Goal: Task Accomplishment & Management: Complete application form

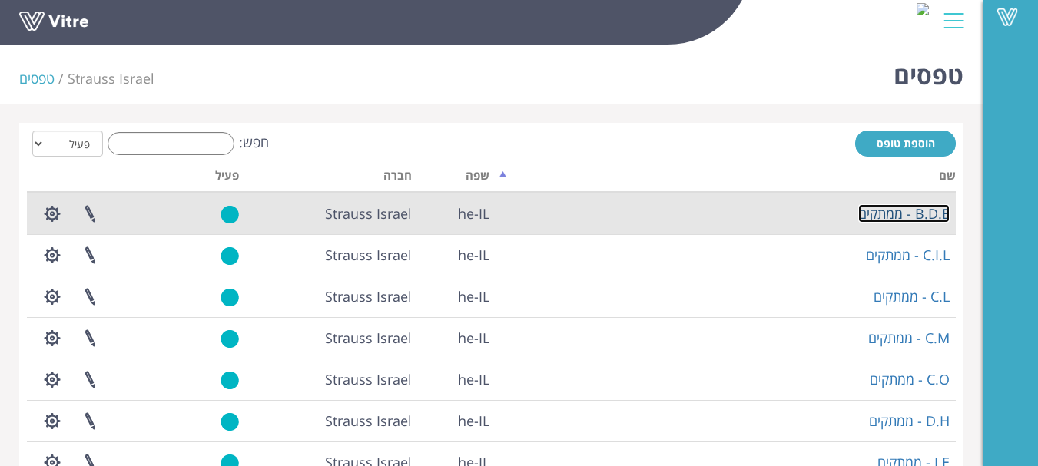
click at [922, 218] on link "B.D.E - ממתקים" at bounding box center [903, 213] width 91 height 18
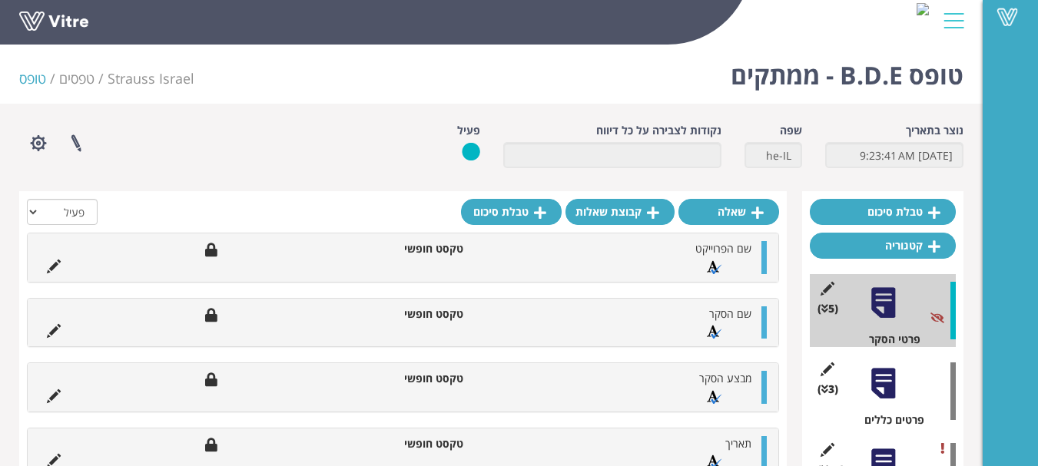
click at [877, 380] on div at bounding box center [883, 384] width 35 height 35
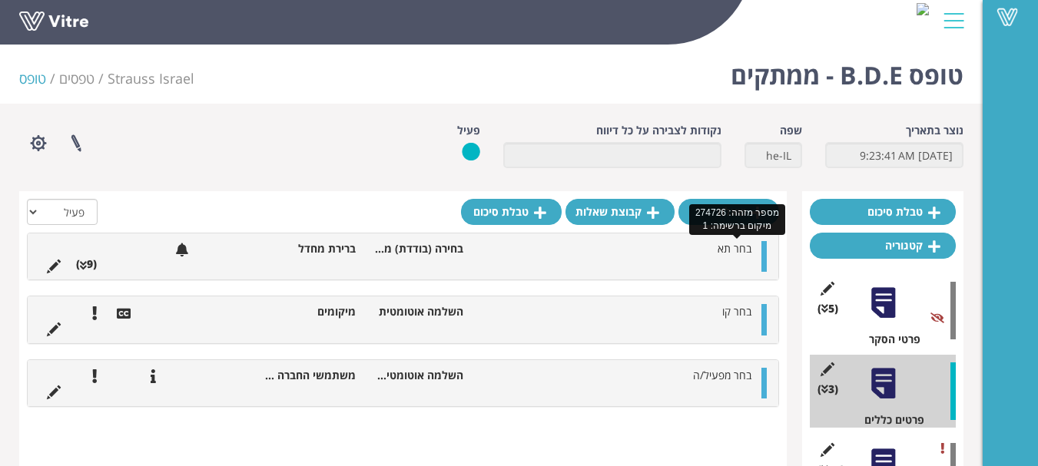
click at [724, 254] on span "בחר תא" at bounding box center [735, 248] width 34 height 15
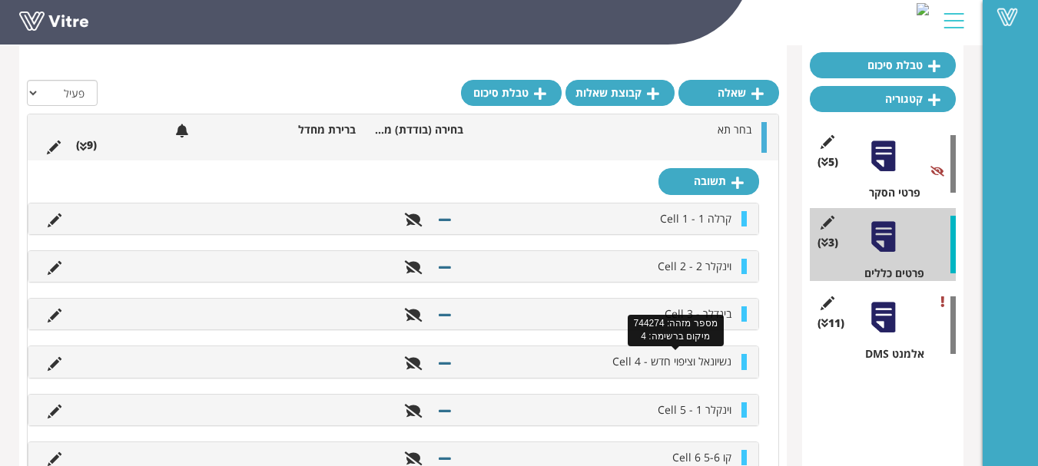
scroll to position [154, 0]
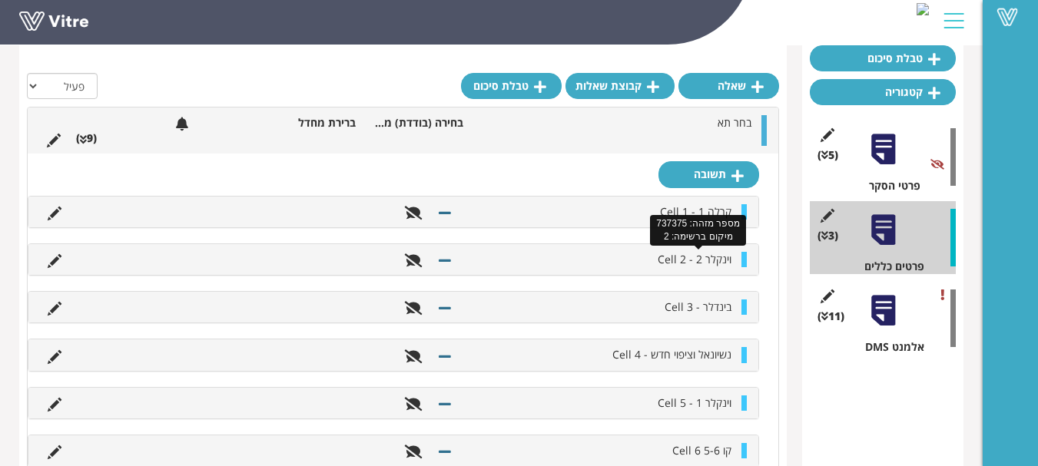
click at [700, 261] on span "וינקלר 2 - Cell 2" at bounding box center [695, 259] width 74 height 15
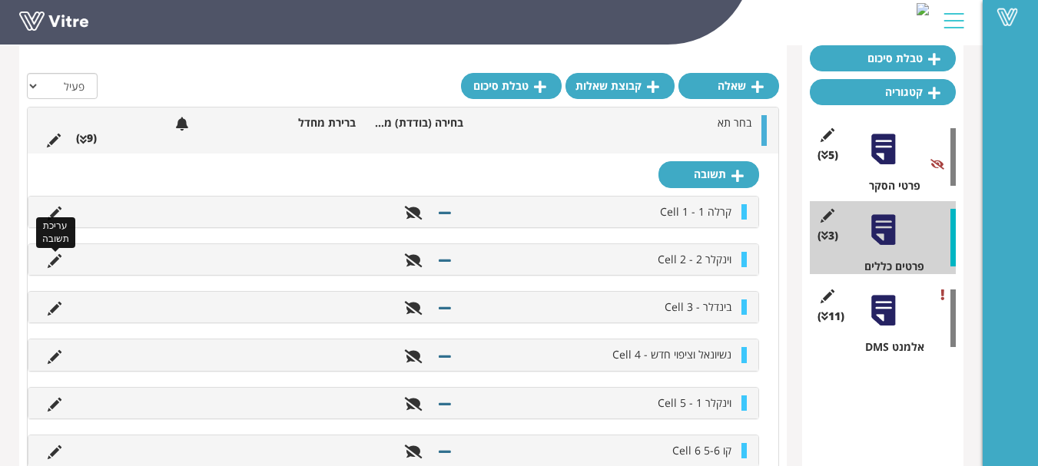
click at [55, 260] on icon at bounding box center [55, 261] width 14 height 14
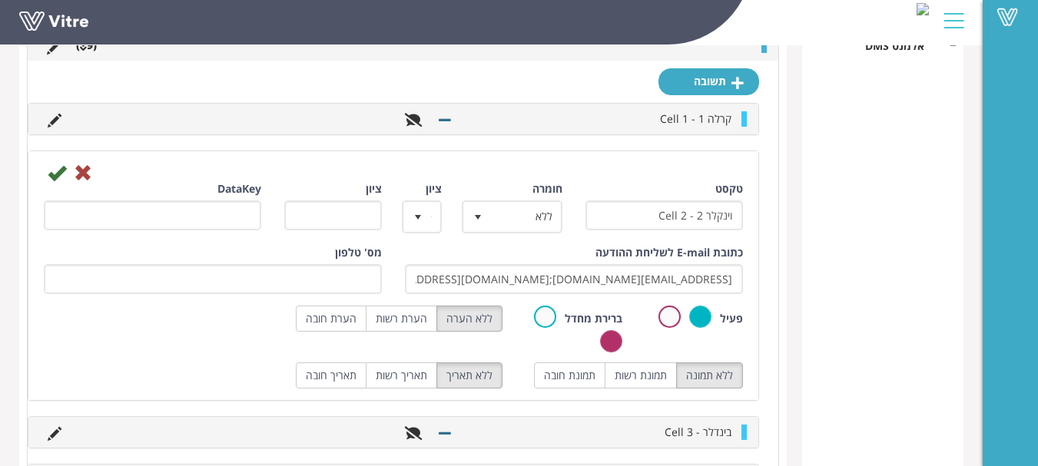
scroll to position [461, 0]
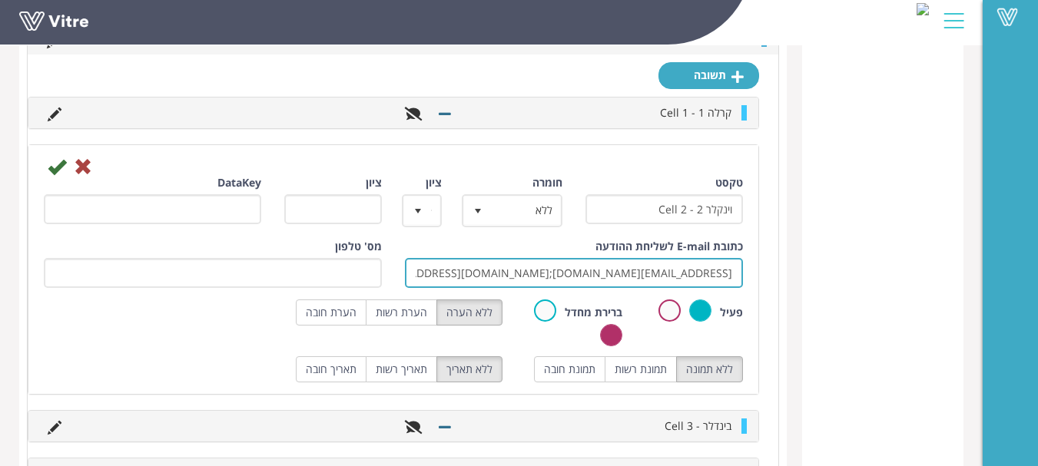
click at [484, 275] on input "yazan.kiwan@strauss-group.com;ohad.vanunu@strauss-group.com;alex.balagula@strau…" at bounding box center [574, 273] width 338 height 30
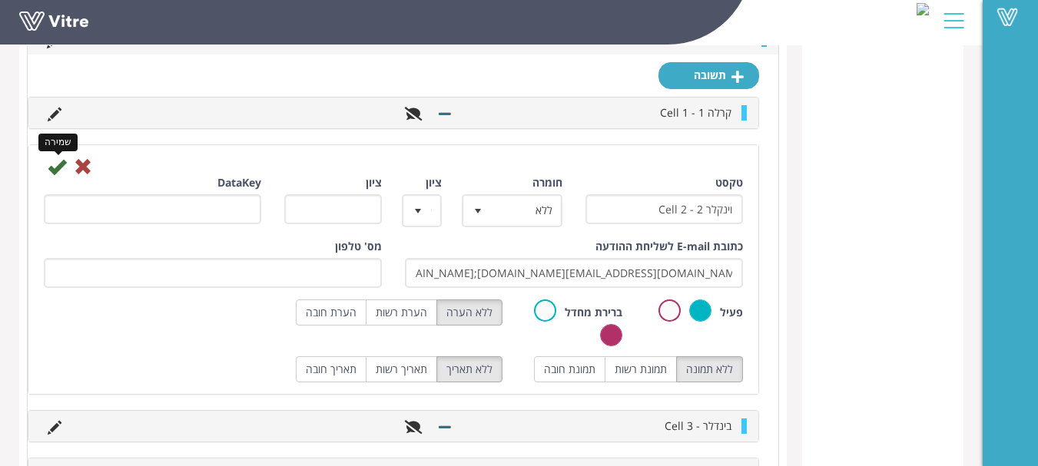
click at [56, 162] on icon at bounding box center [57, 167] width 18 height 18
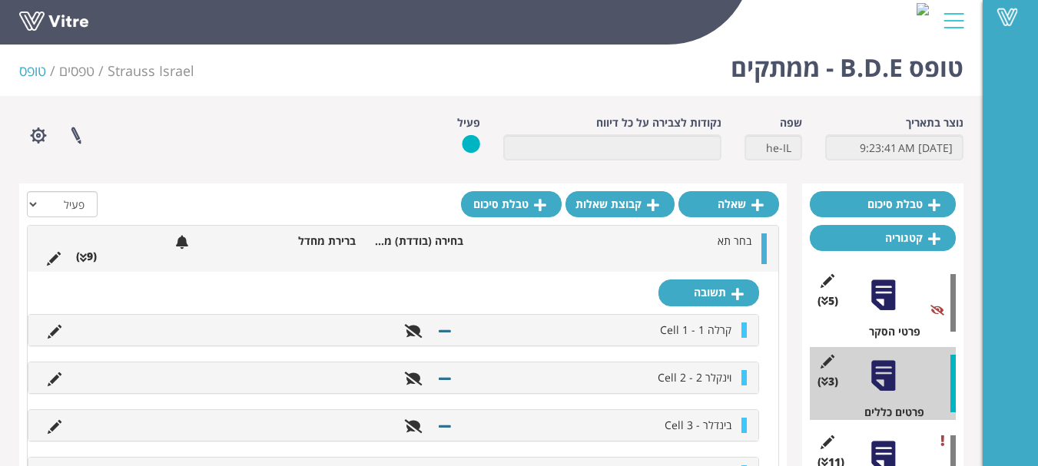
scroll to position [0, 0]
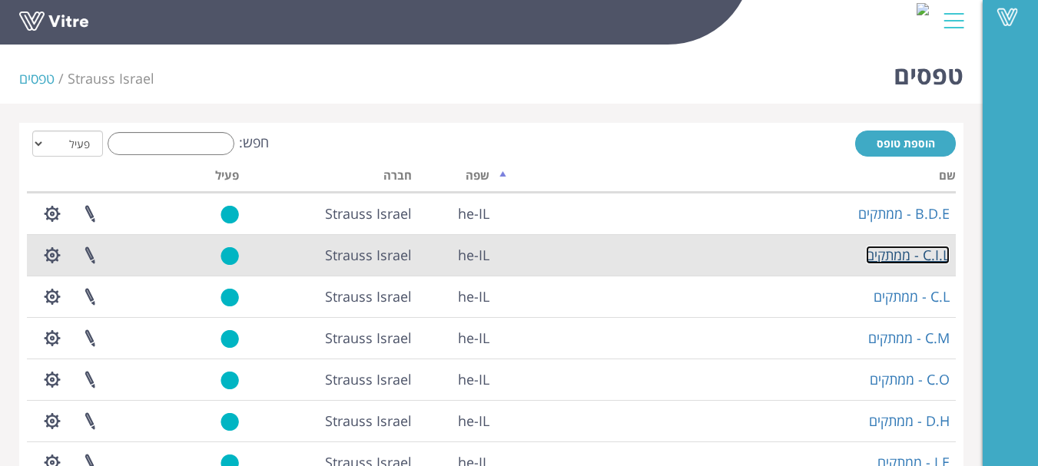
click at [932, 257] on link "C.I.L - ממתקים" at bounding box center [908, 255] width 84 height 18
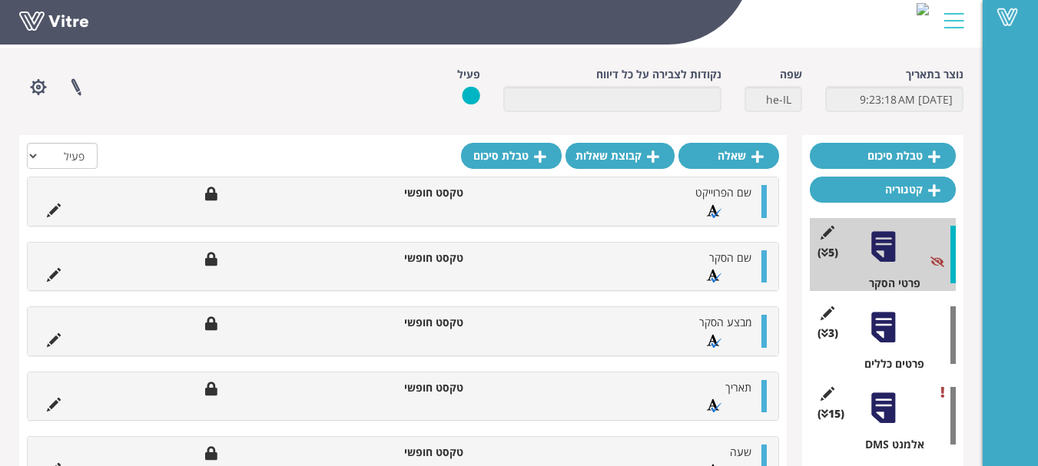
scroll to position [77, 0]
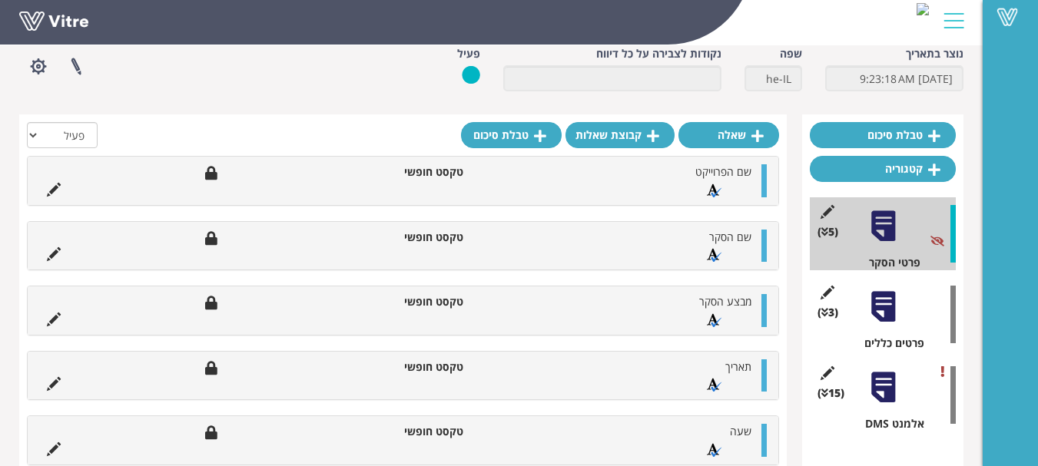
click at [880, 323] on div at bounding box center [883, 307] width 35 height 35
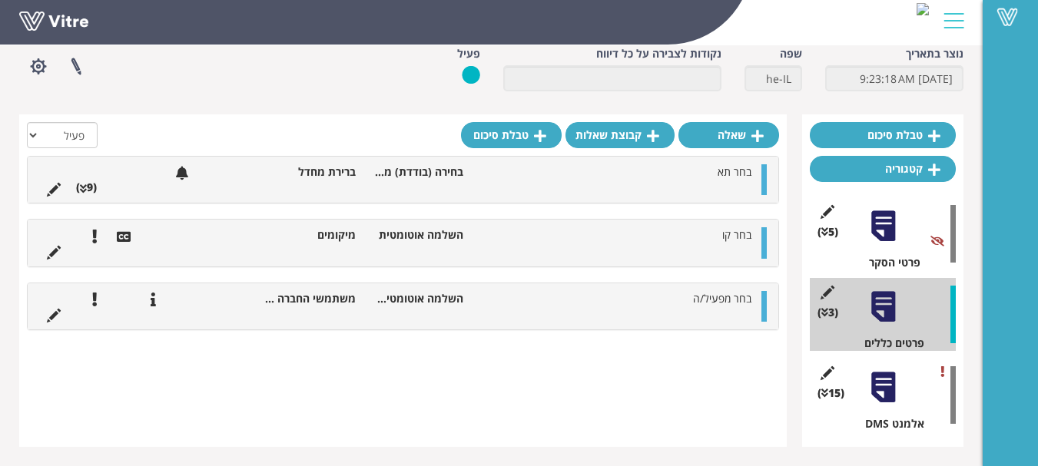
click at [728, 236] on span "בחר קו" at bounding box center [736, 234] width 29 height 15
click at [736, 179] on span "בחר תא" at bounding box center [735, 171] width 34 height 15
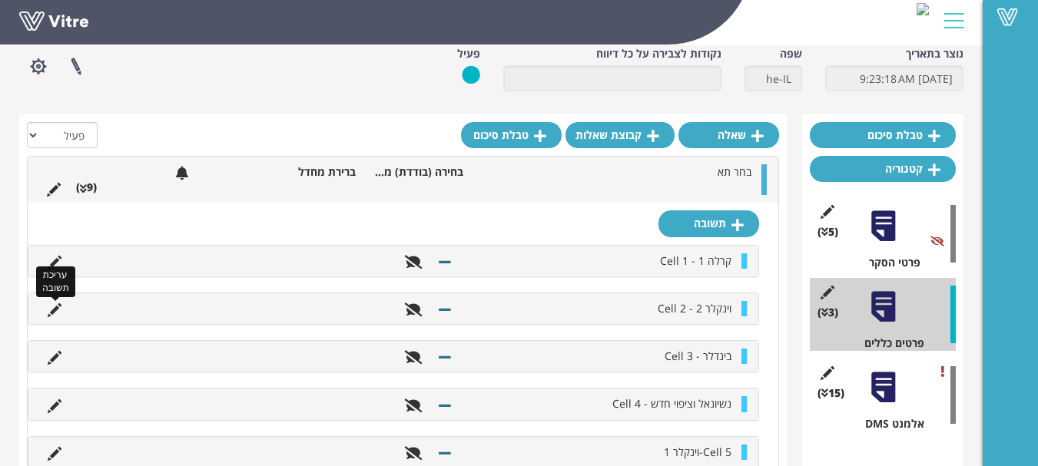
click at [55, 308] on icon at bounding box center [55, 311] width 14 height 14
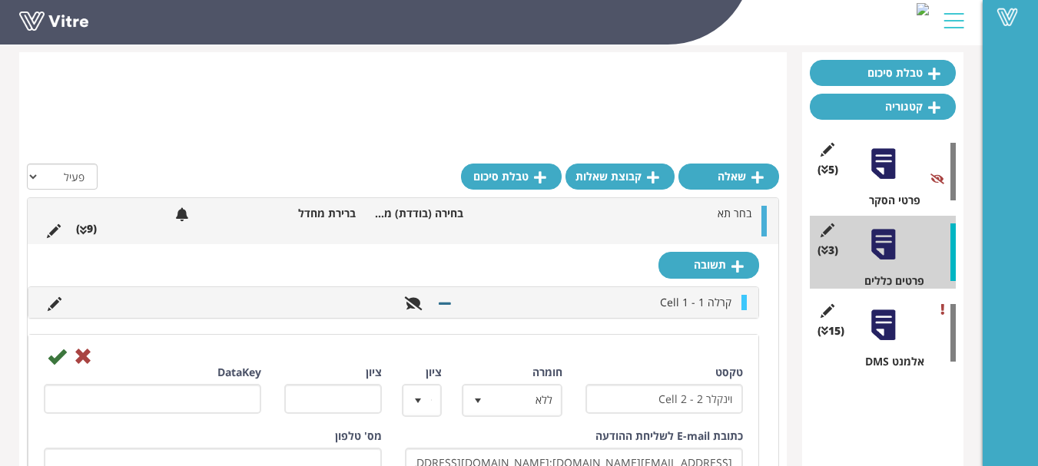
scroll to position [307, 0]
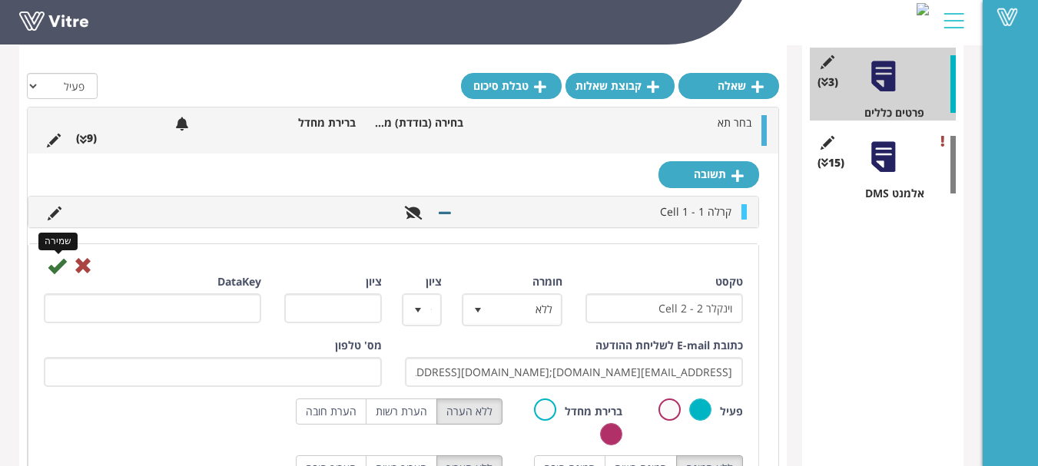
click at [52, 260] on icon at bounding box center [57, 266] width 18 height 18
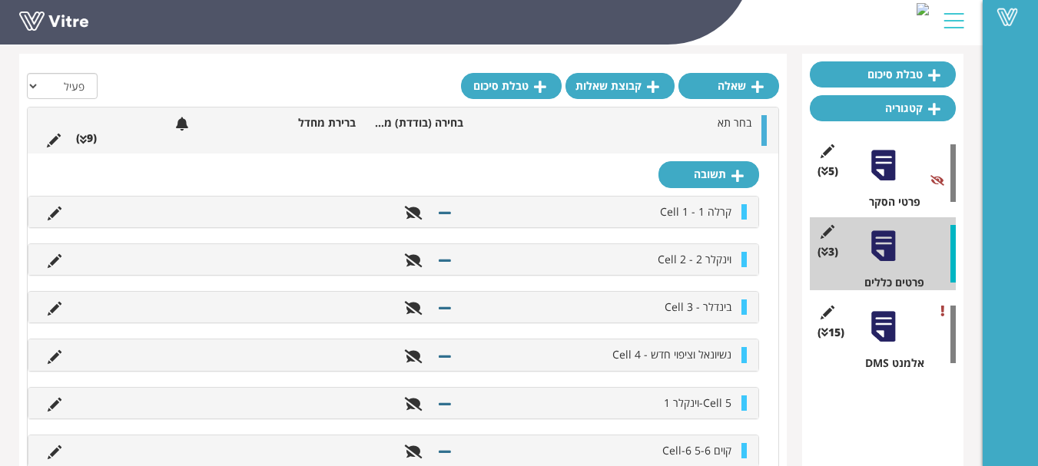
scroll to position [0, 0]
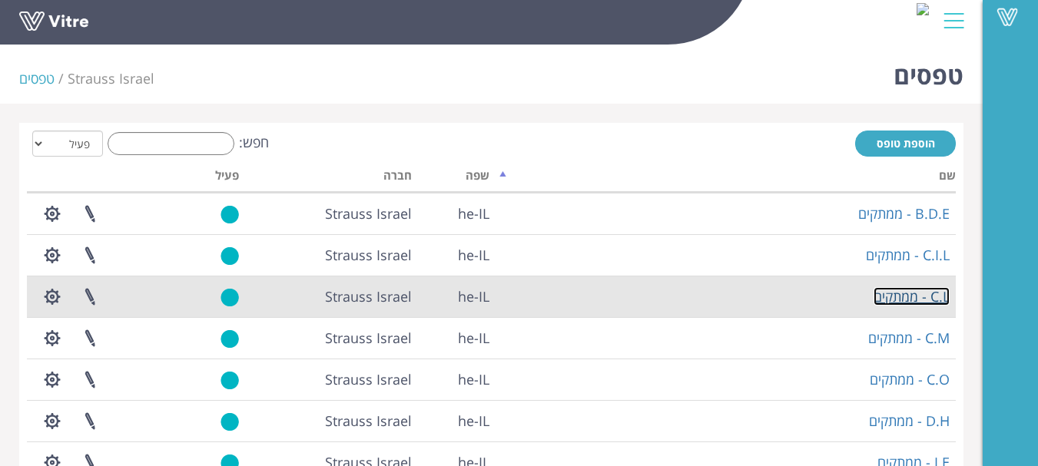
click at [907, 298] on link "C.L - ממתקים" at bounding box center [912, 296] width 76 height 18
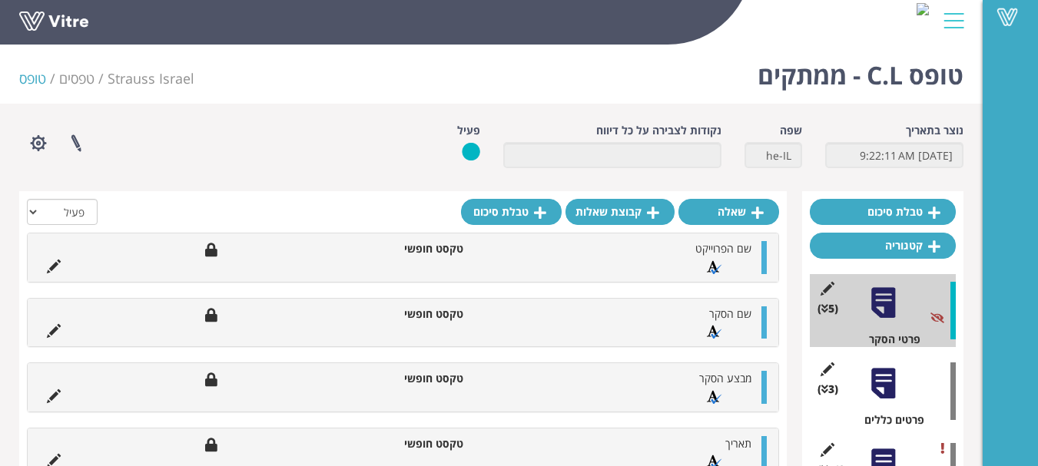
click at [884, 381] on div at bounding box center [883, 384] width 35 height 35
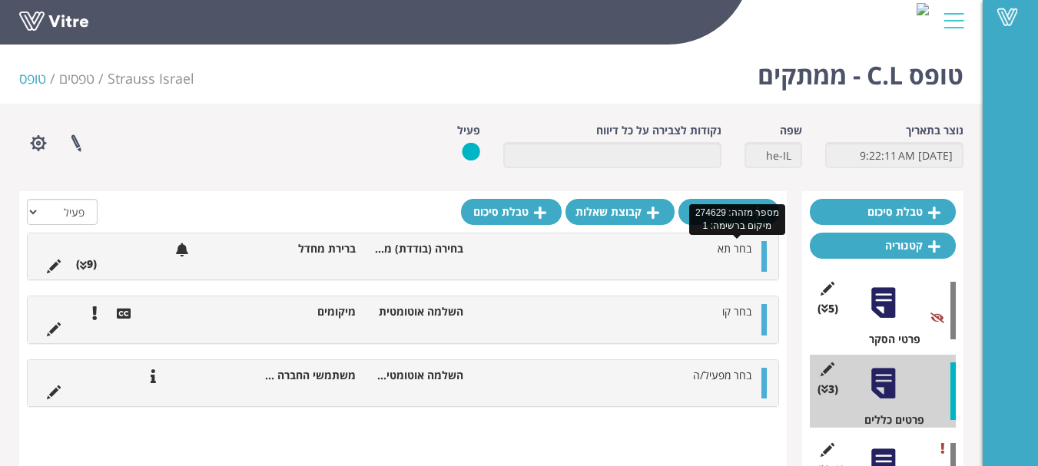
drag, startPoint x: 735, startPoint y: 244, endPoint x: 735, endPoint y: 257, distance: 13.1
click at [735, 244] on span "בחר תא" at bounding box center [735, 248] width 34 height 15
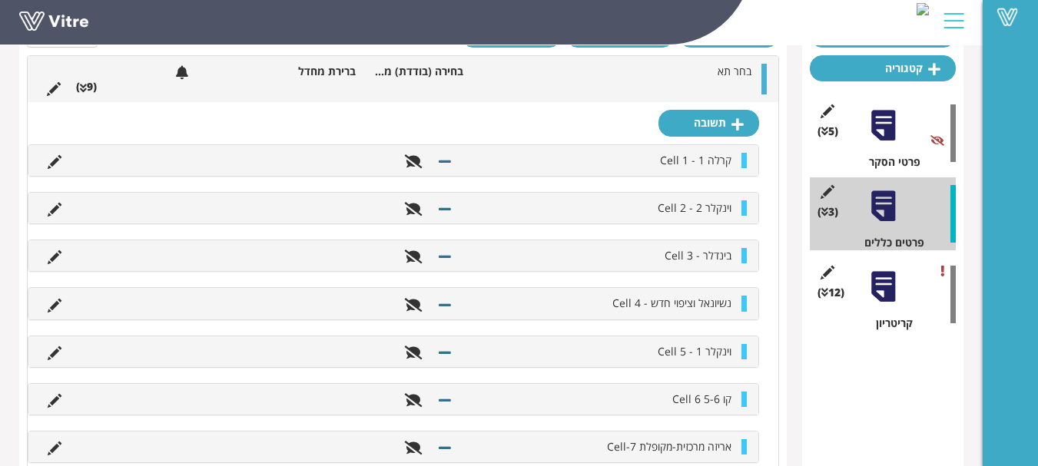
scroll to position [231, 0]
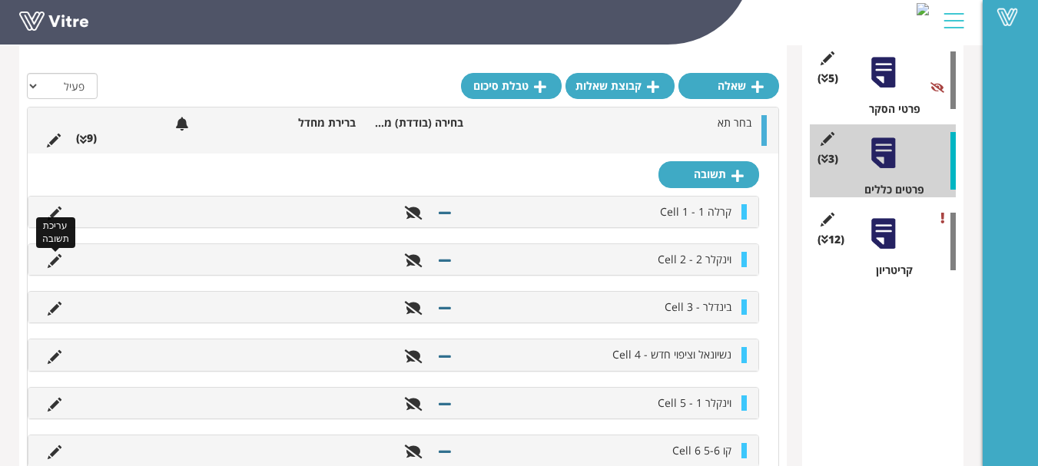
click at [55, 258] on icon at bounding box center [55, 261] width 14 height 14
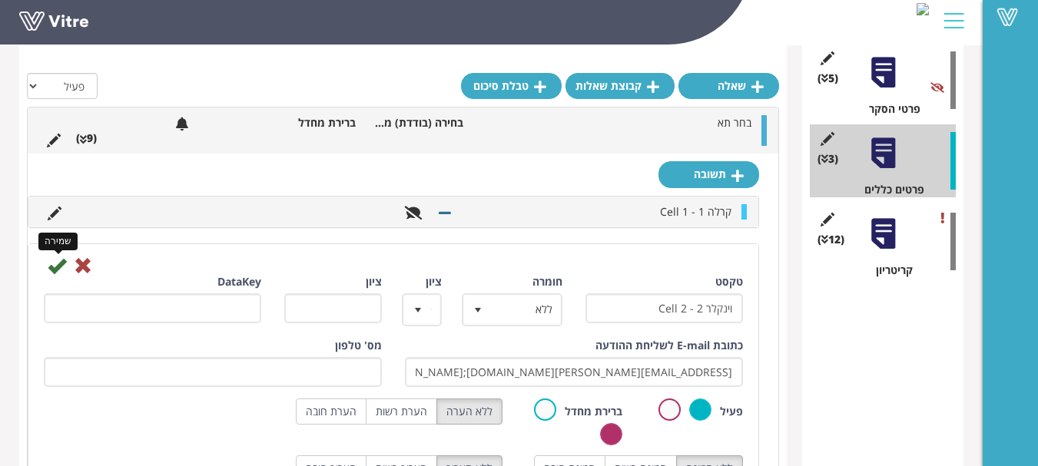
click at [54, 264] on icon at bounding box center [57, 266] width 18 height 18
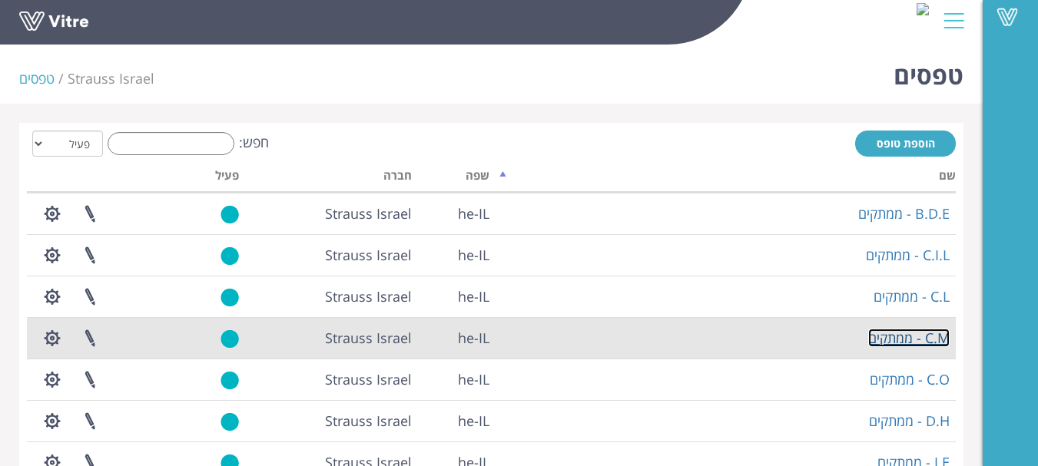
click at [928, 343] on link "C.M - ממתקים" at bounding box center [908, 338] width 81 height 18
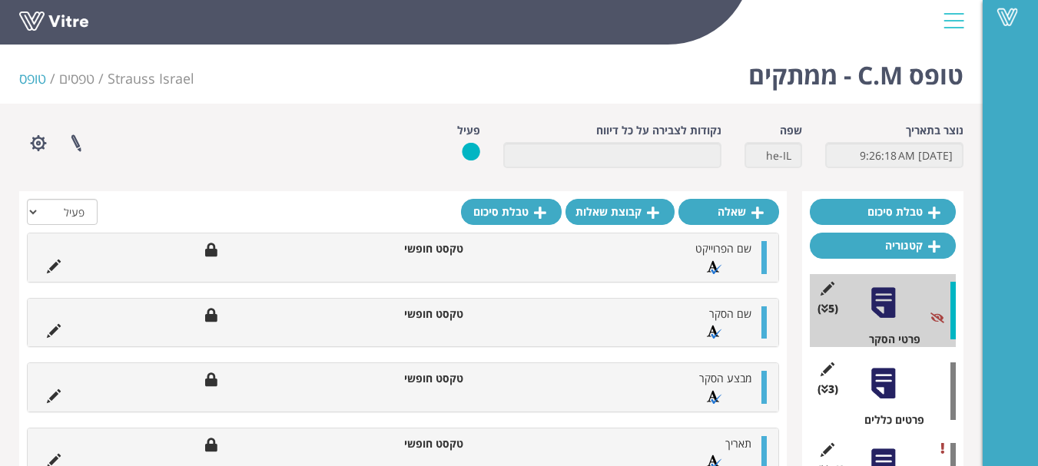
click at [886, 385] on div at bounding box center [883, 384] width 35 height 35
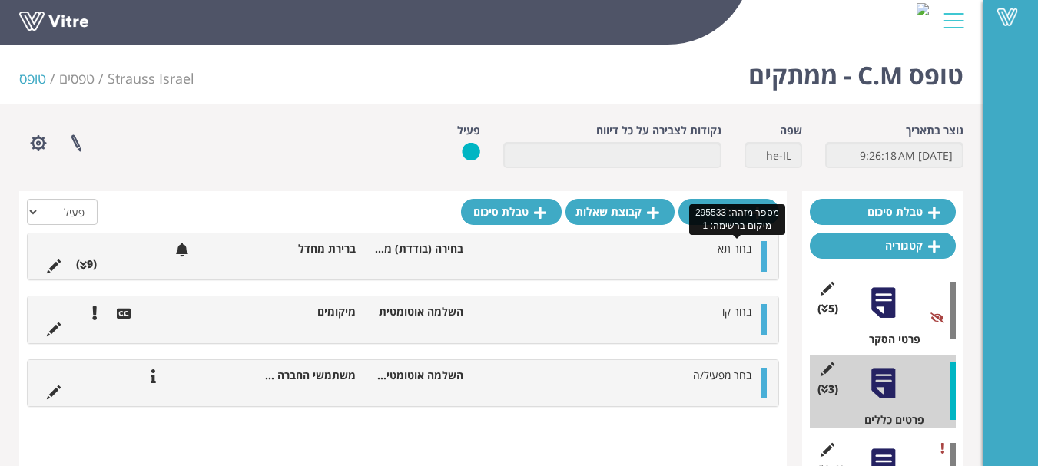
click at [735, 250] on span "בחר תא" at bounding box center [735, 248] width 34 height 15
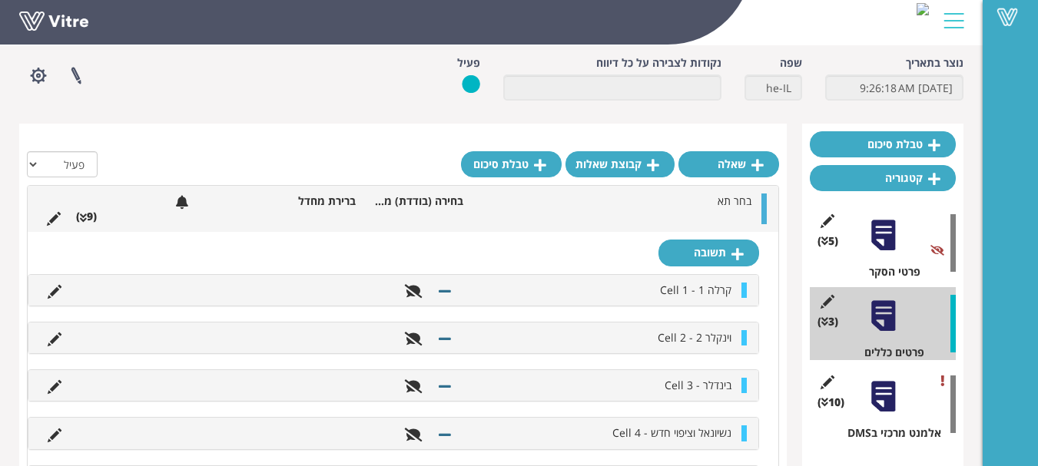
scroll to position [154, 0]
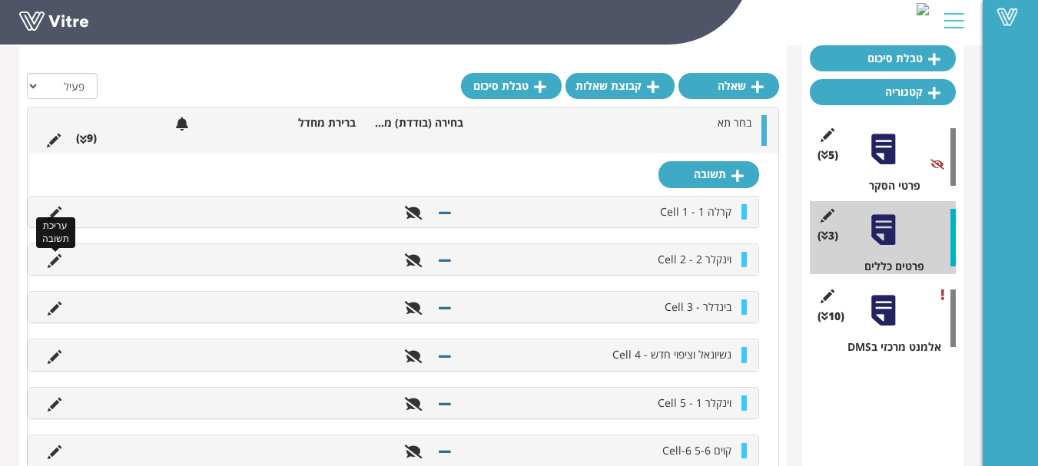
click at [56, 259] on icon at bounding box center [55, 261] width 14 height 14
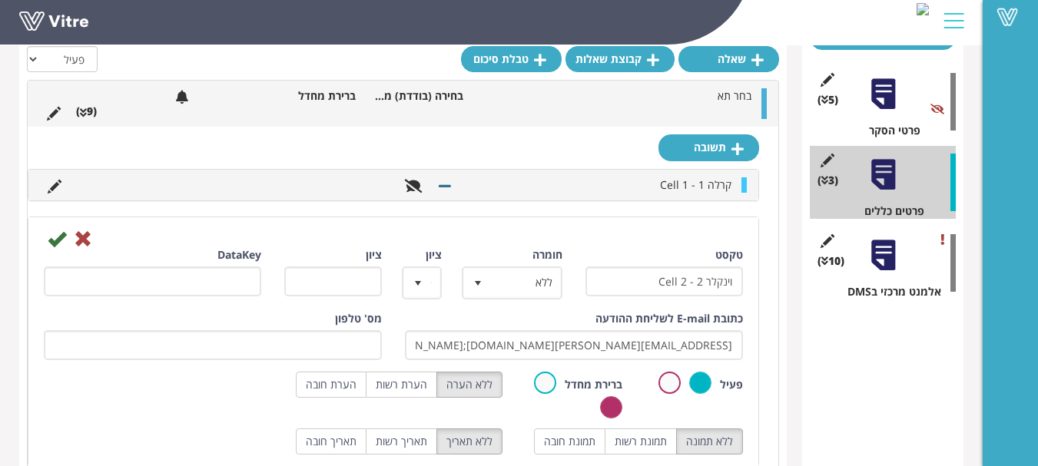
scroll to position [231, 0]
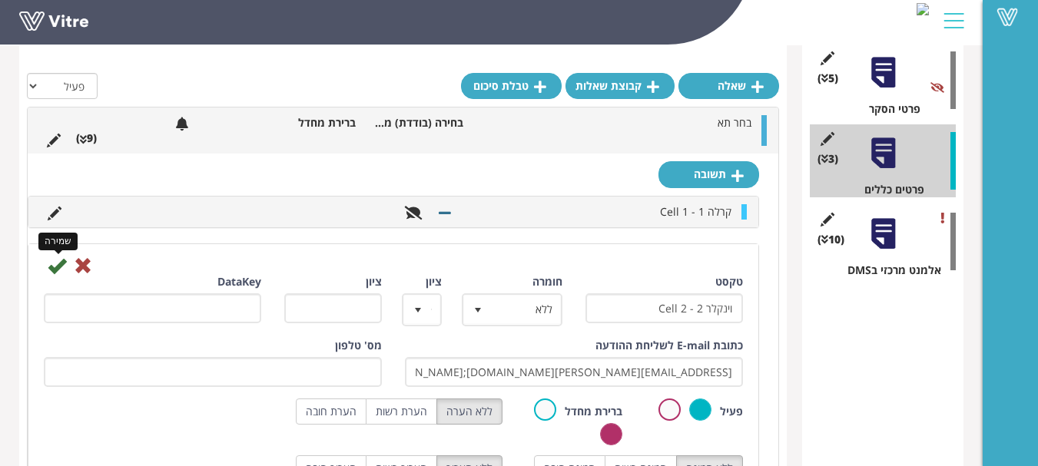
click at [56, 262] on icon at bounding box center [57, 266] width 18 height 18
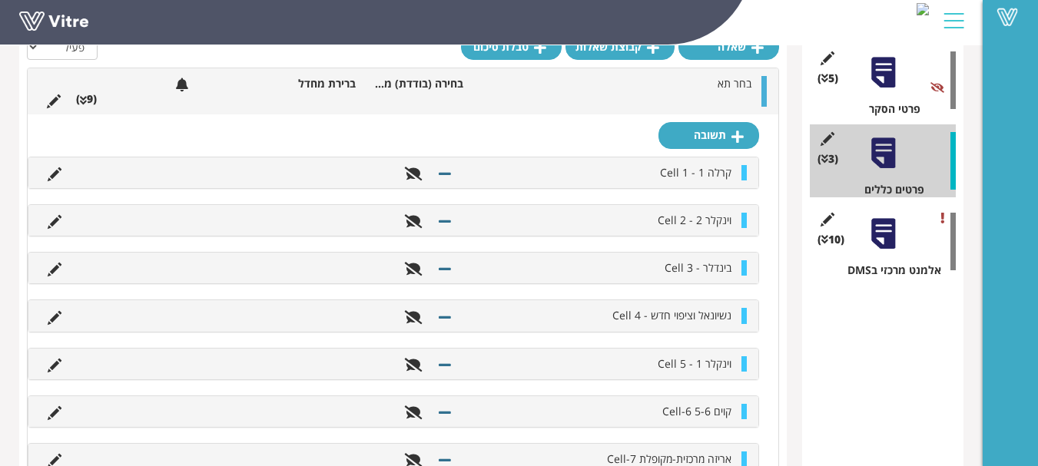
scroll to position [0, 0]
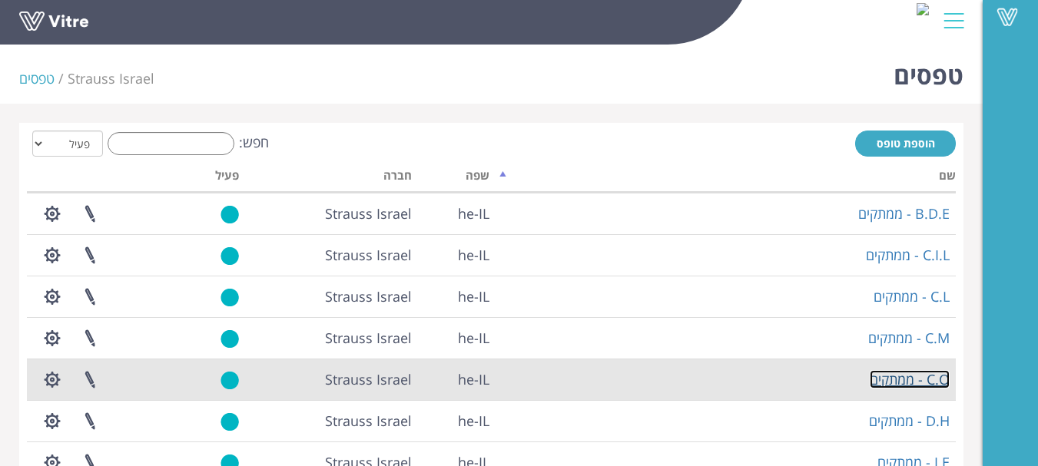
click at [916, 379] on link "C.O - ממתקים" at bounding box center [910, 379] width 80 height 18
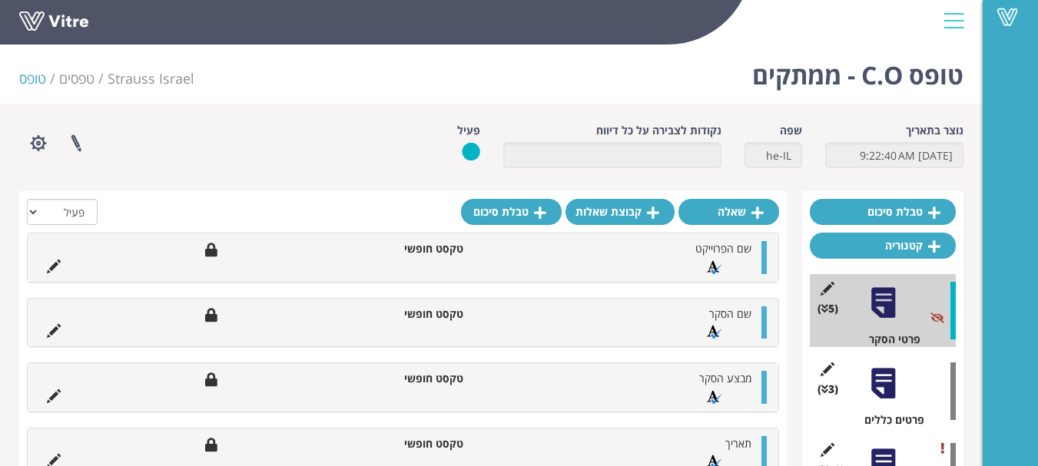
click at [884, 376] on div at bounding box center [883, 384] width 35 height 35
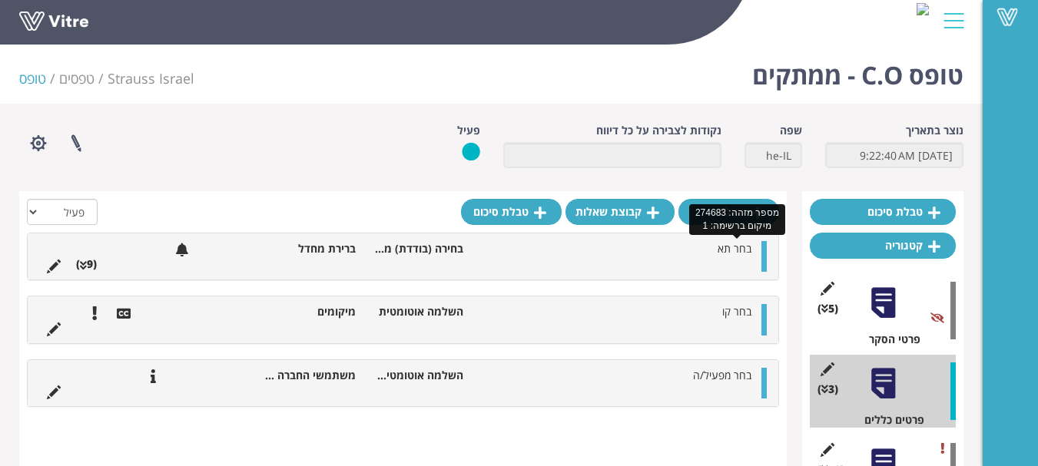
click at [734, 253] on span "בחר תא" at bounding box center [735, 248] width 34 height 15
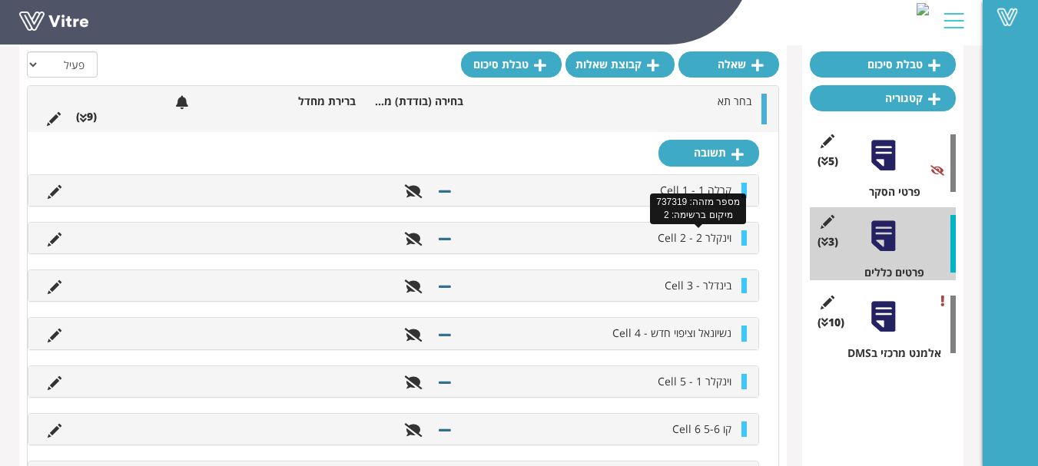
scroll to position [154, 0]
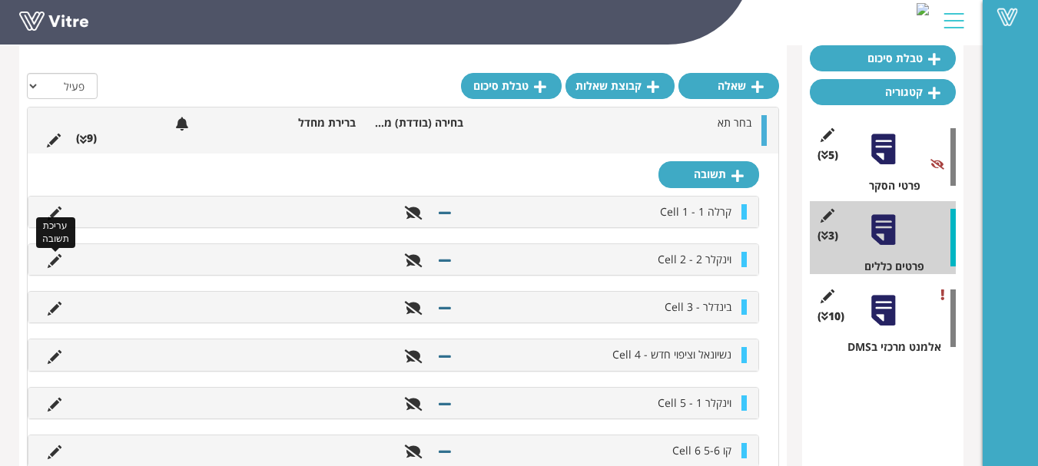
click at [59, 261] on icon at bounding box center [55, 261] width 14 height 14
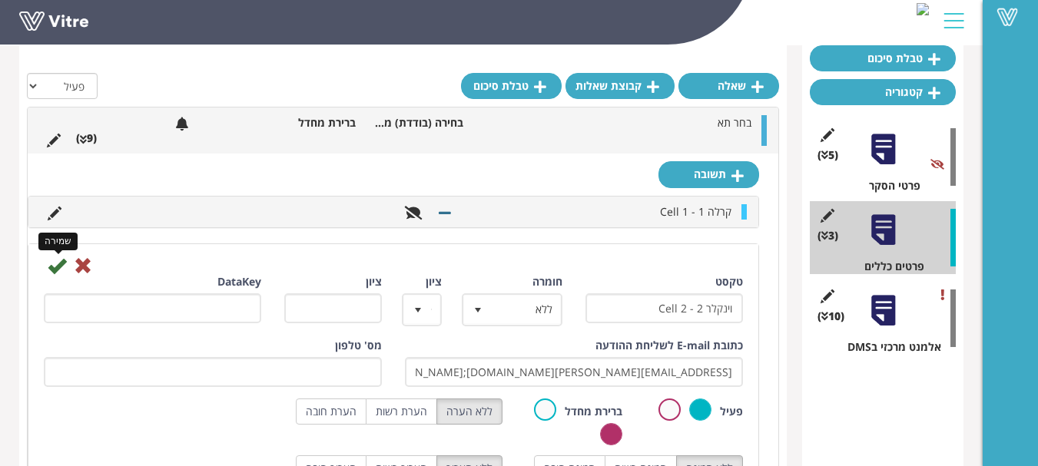
click at [54, 267] on icon at bounding box center [57, 266] width 18 height 18
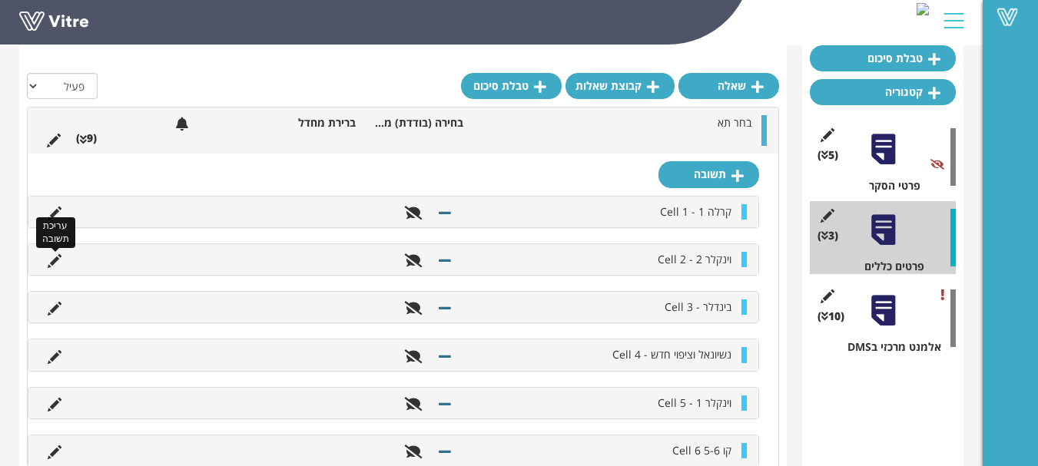
click at [54, 257] on icon at bounding box center [55, 261] width 14 height 14
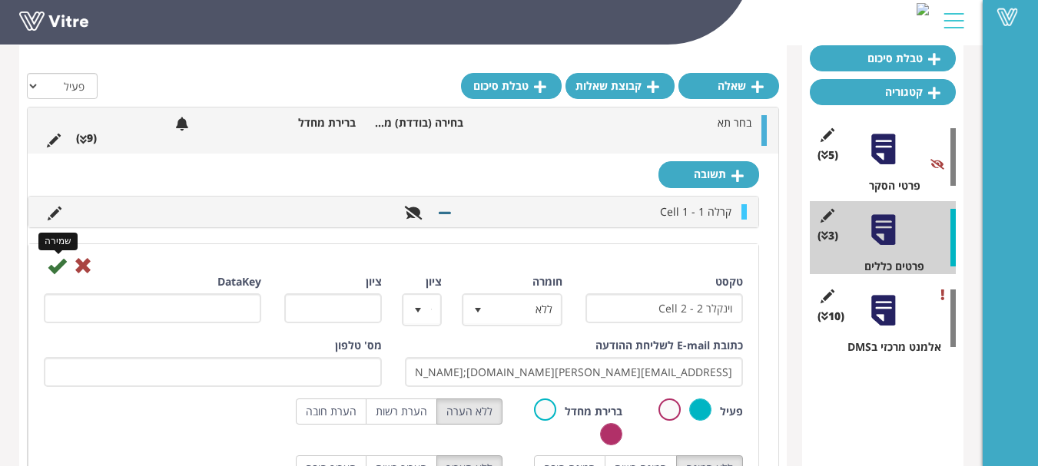
click at [56, 264] on icon at bounding box center [57, 266] width 18 height 18
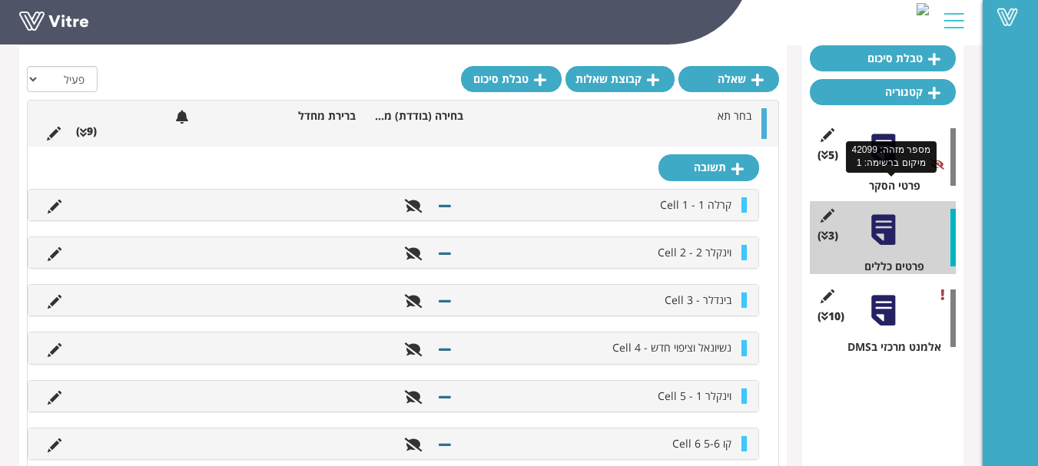
scroll to position [0, 0]
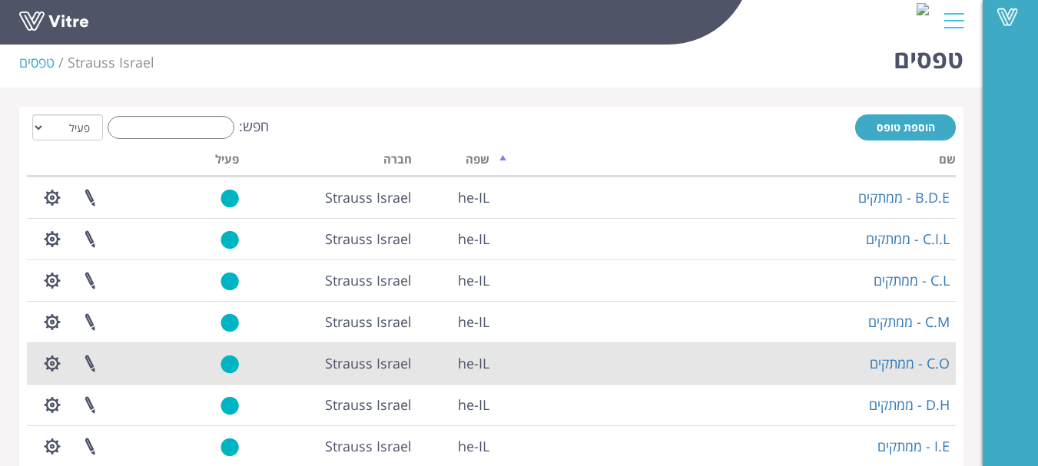
scroll to position [77, 0]
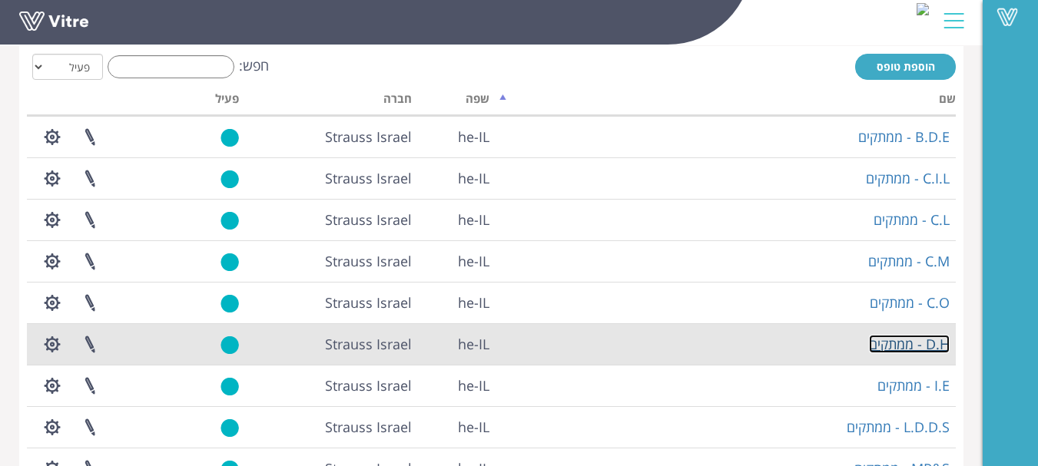
click at [937, 348] on link "D.H - ממתקים" at bounding box center [909, 344] width 81 height 18
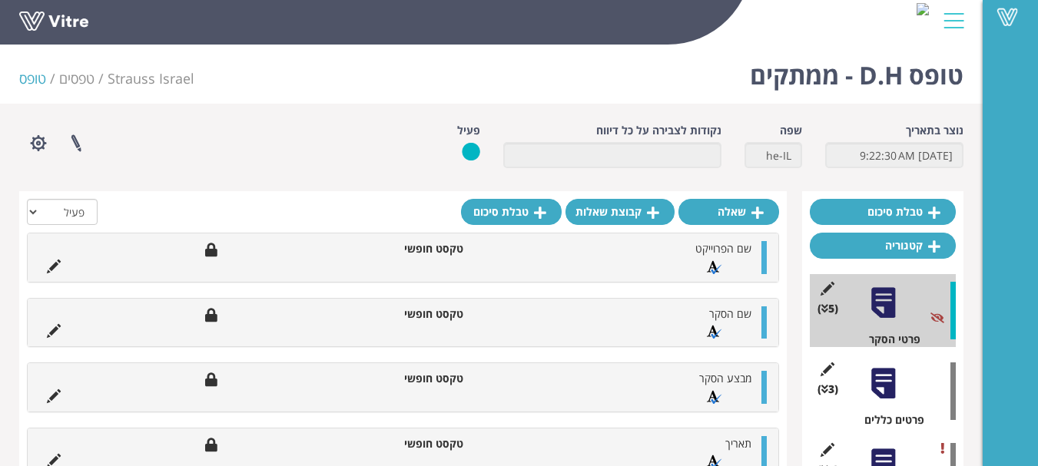
click at [891, 390] on div at bounding box center [883, 384] width 35 height 35
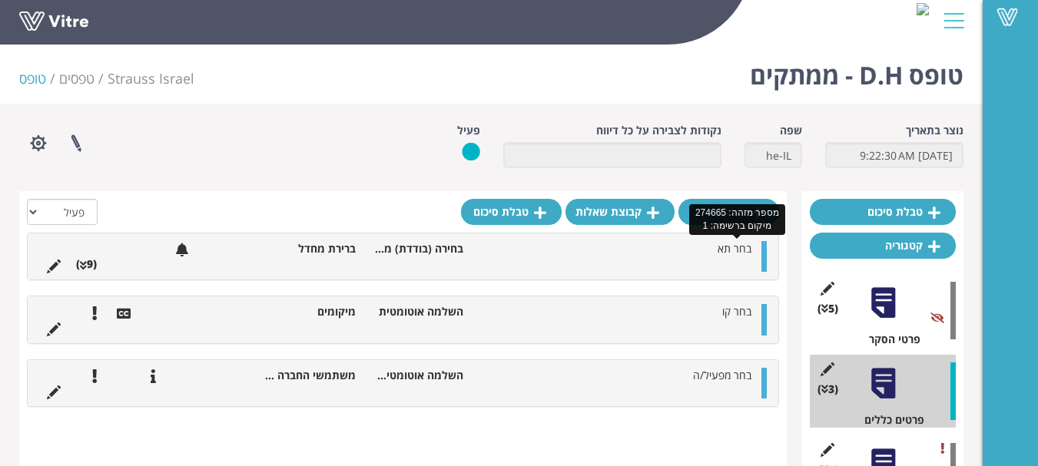
click at [738, 242] on span "בחר תא" at bounding box center [735, 248] width 34 height 15
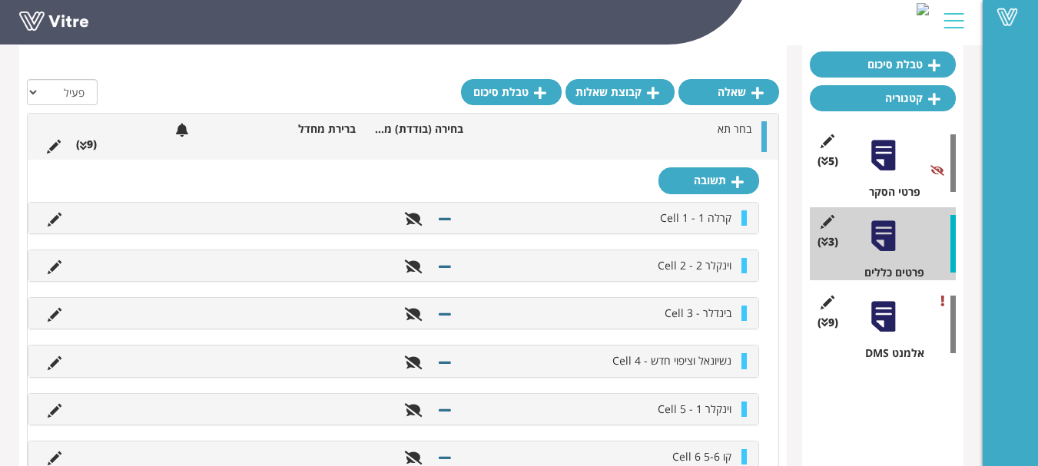
scroll to position [154, 0]
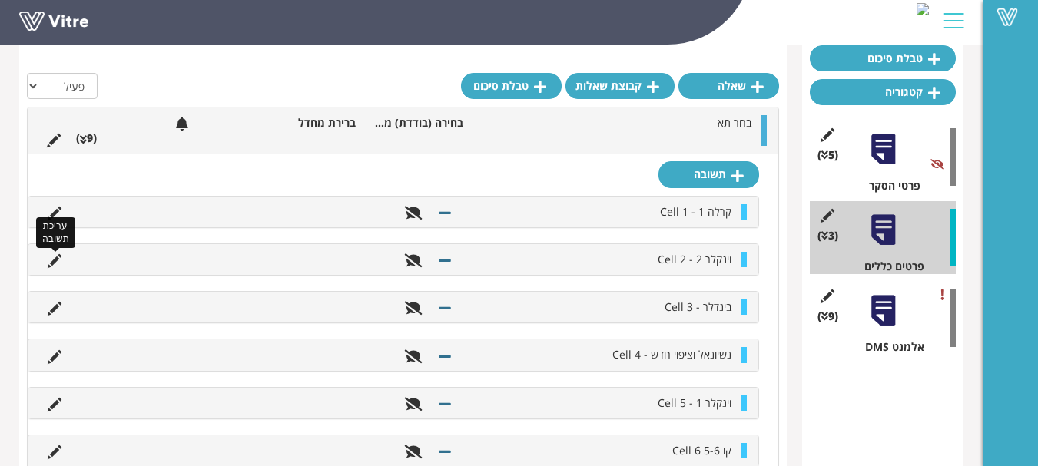
click at [58, 260] on icon at bounding box center [55, 261] width 14 height 14
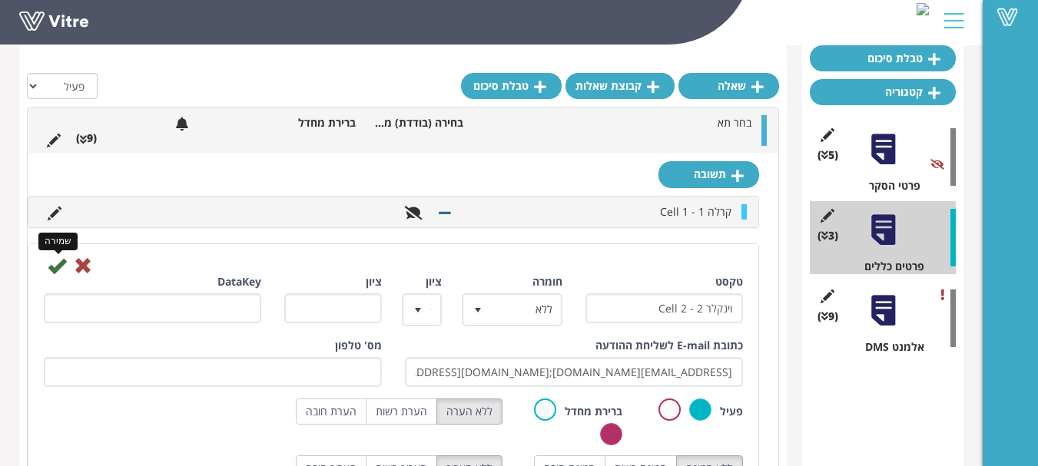
click at [61, 264] on icon at bounding box center [57, 266] width 18 height 18
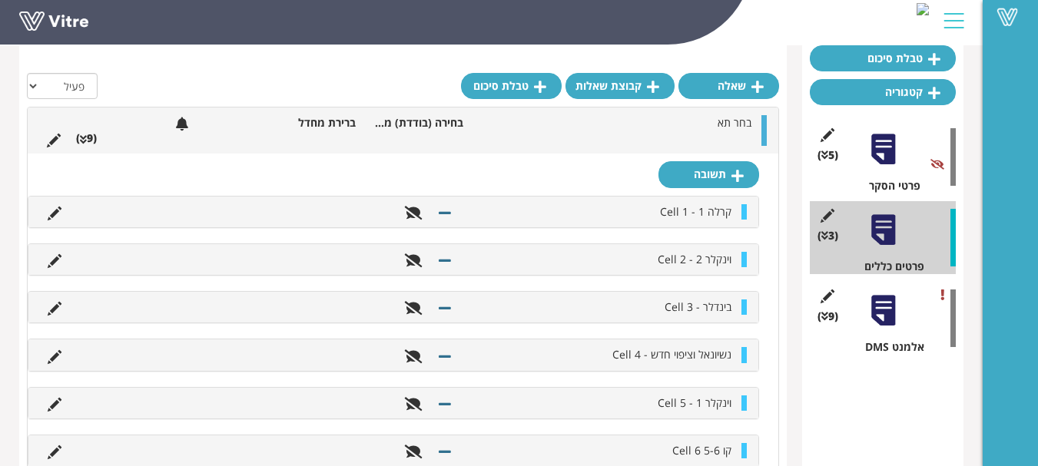
click at [886, 317] on div at bounding box center [883, 311] width 35 height 35
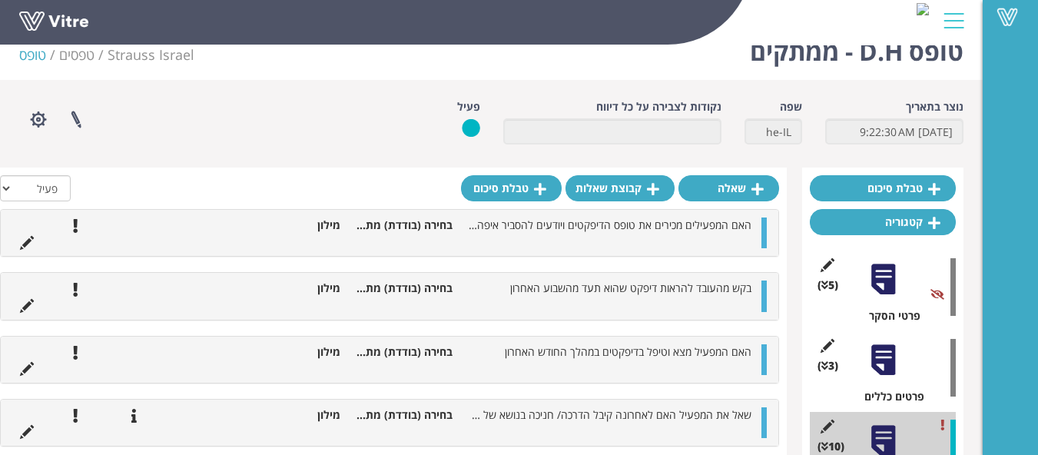
scroll to position [0, 0]
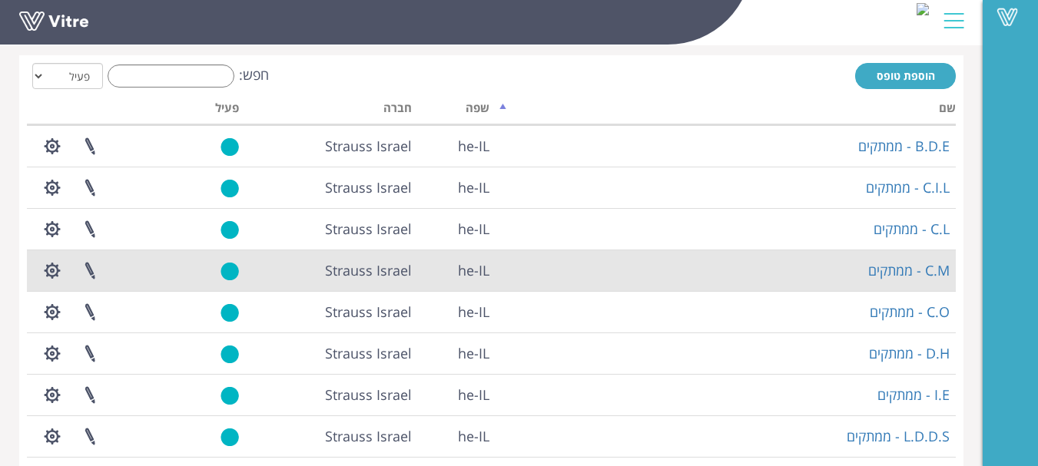
scroll to position [231, 0]
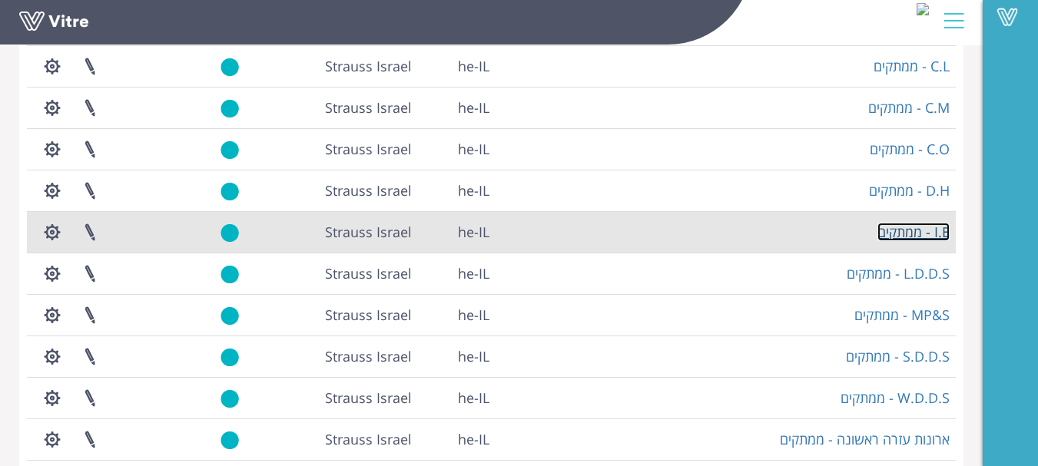
click at [908, 234] on link "I.E - ממתקים" at bounding box center [913, 232] width 72 height 18
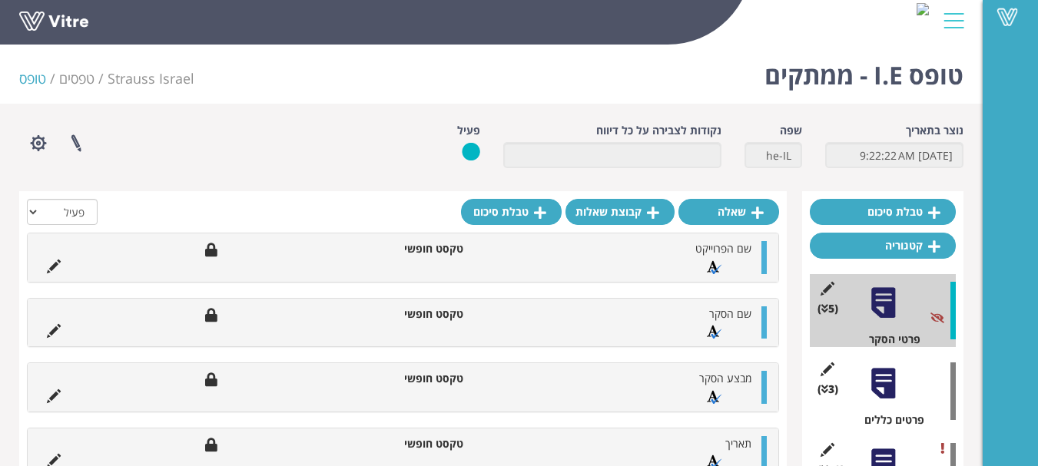
click at [885, 383] on div at bounding box center [883, 384] width 35 height 35
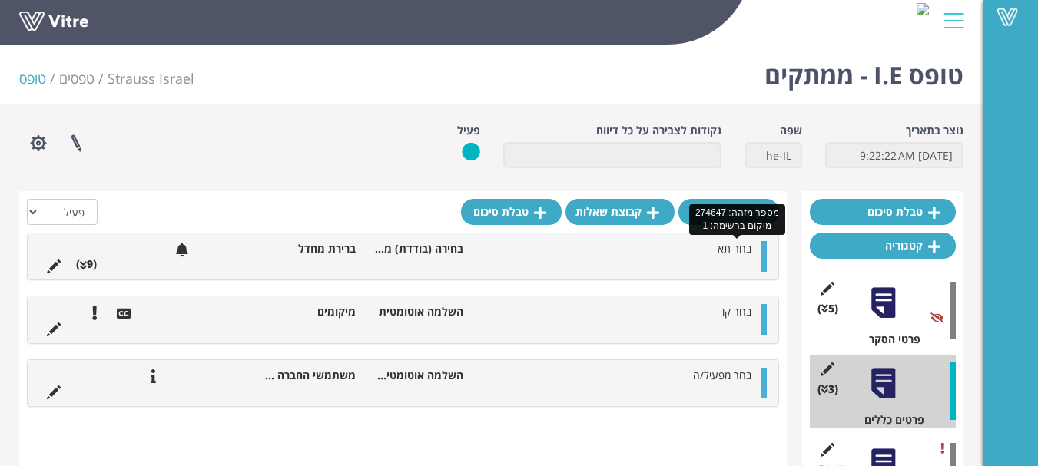
drag, startPoint x: 739, startPoint y: 245, endPoint x: 735, endPoint y: 254, distance: 10.3
click at [739, 247] on span "בחר תא" at bounding box center [735, 248] width 34 height 15
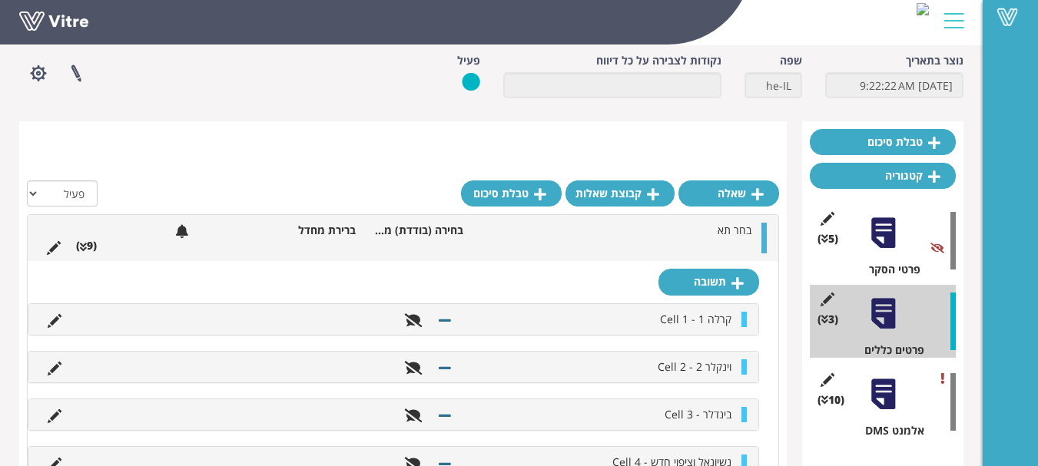
scroll to position [231, 0]
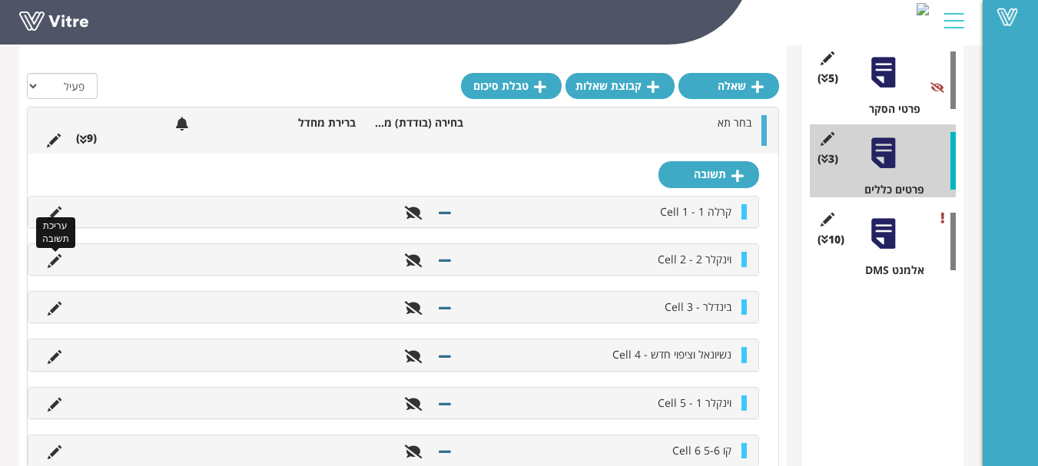
click at [59, 257] on icon at bounding box center [55, 261] width 14 height 14
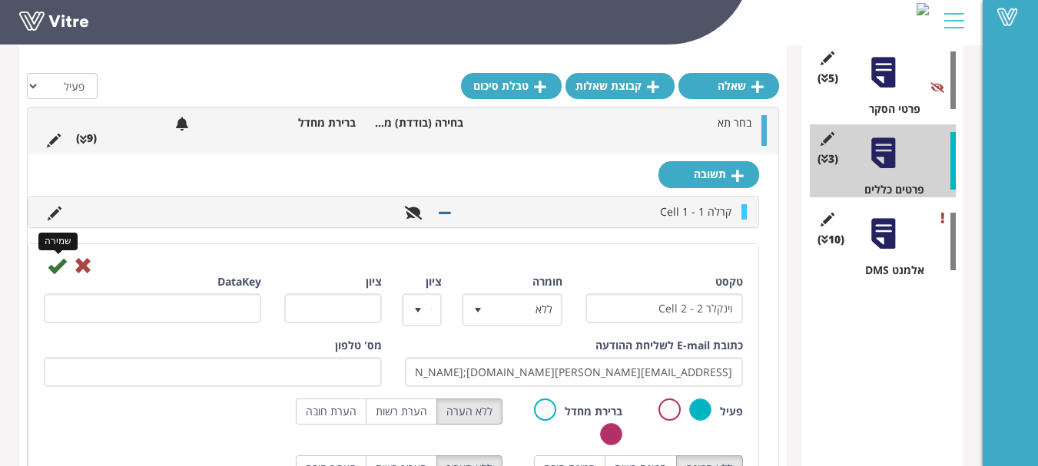
click at [53, 259] on icon at bounding box center [57, 266] width 18 height 18
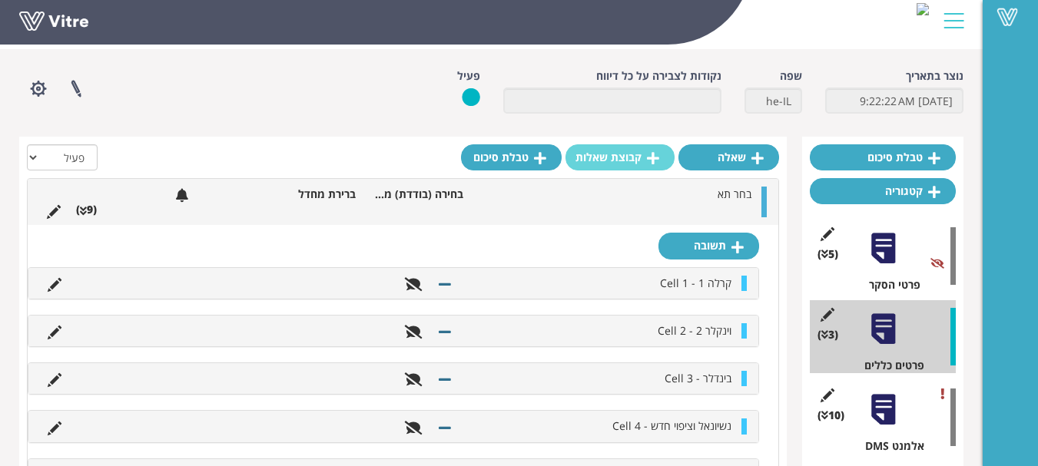
scroll to position [0, 0]
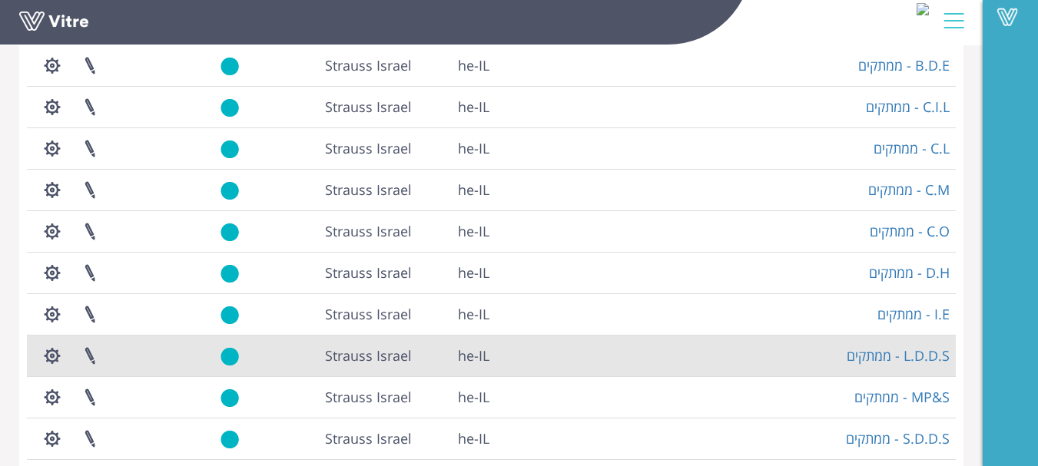
scroll to position [154, 0]
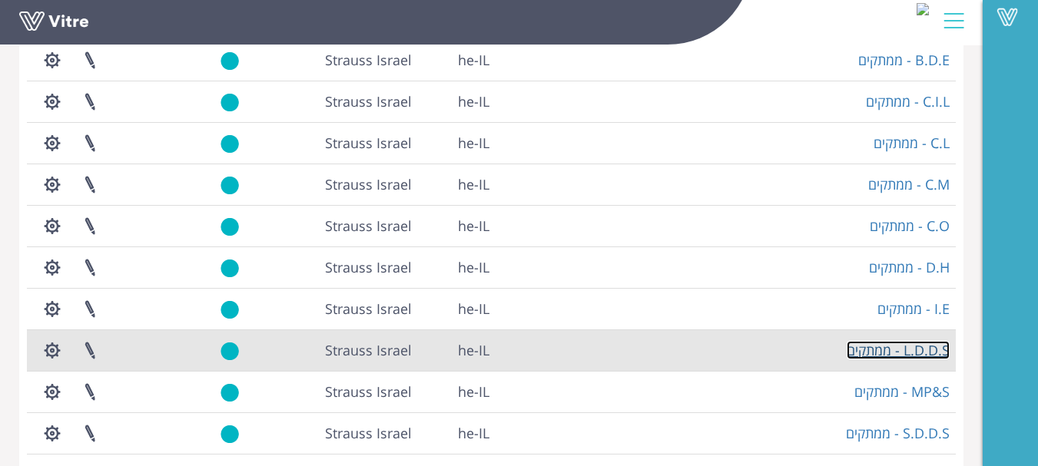
click at [932, 343] on link "L.D.D.S - ממתקים" at bounding box center [898, 350] width 103 height 18
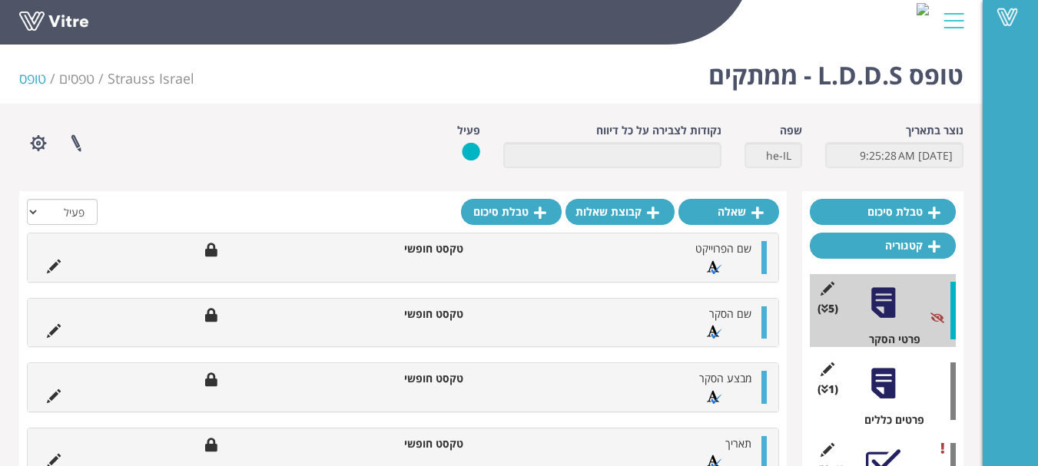
click at [883, 381] on div at bounding box center [883, 384] width 35 height 35
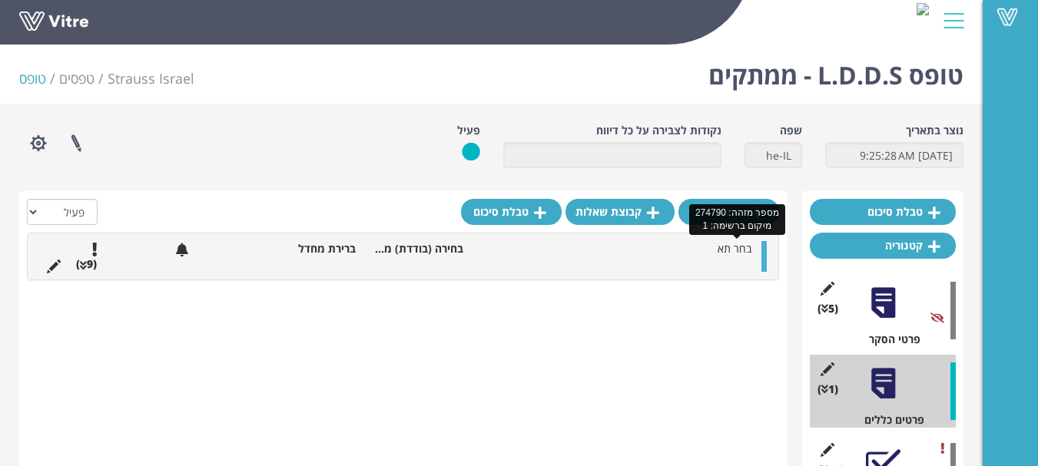
drag, startPoint x: 739, startPoint y: 248, endPoint x: 738, endPoint y: 260, distance: 12.4
click at [739, 249] on span "בחר תא" at bounding box center [735, 248] width 34 height 15
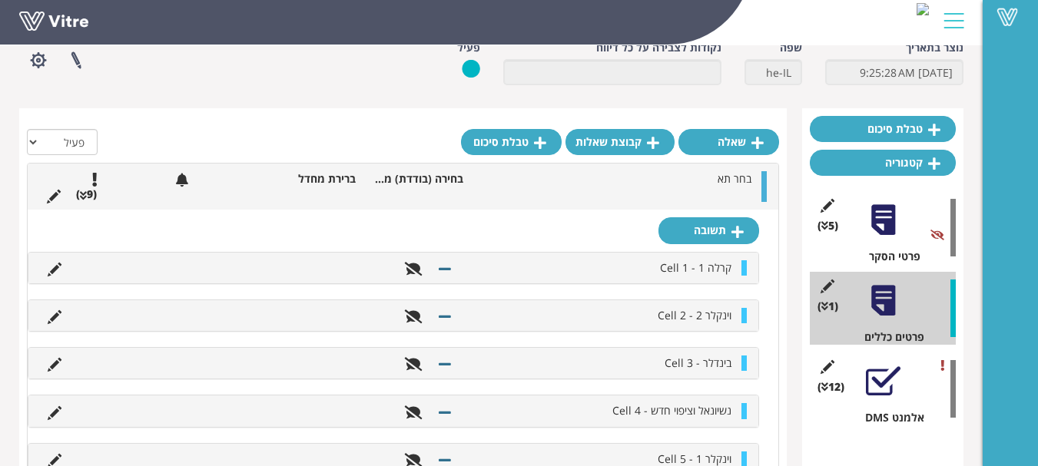
scroll to position [154, 0]
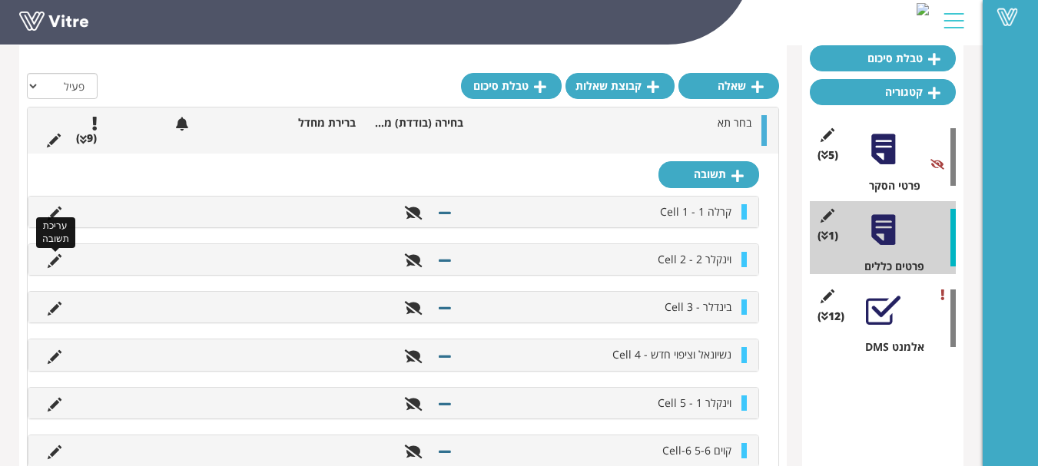
click at [55, 261] on icon at bounding box center [55, 261] width 14 height 14
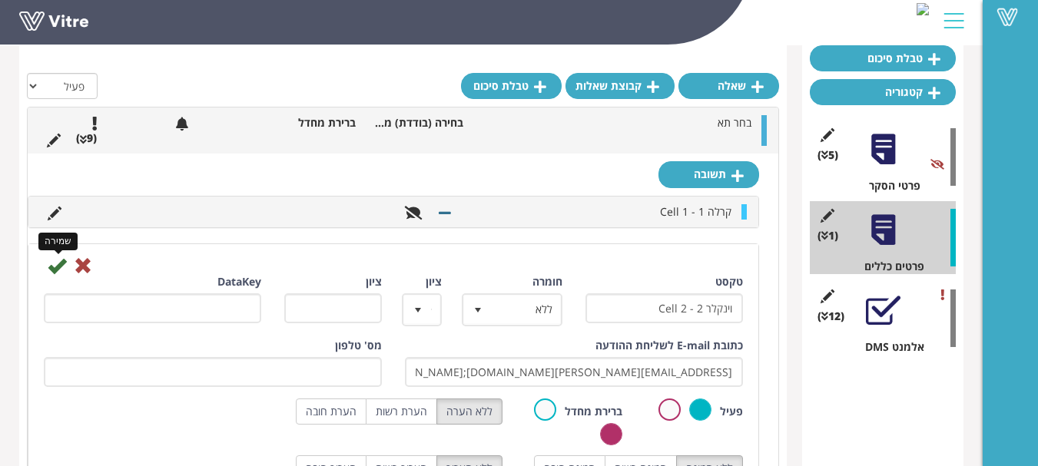
click at [56, 260] on icon at bounding box center [57, 266] width 18 height 18
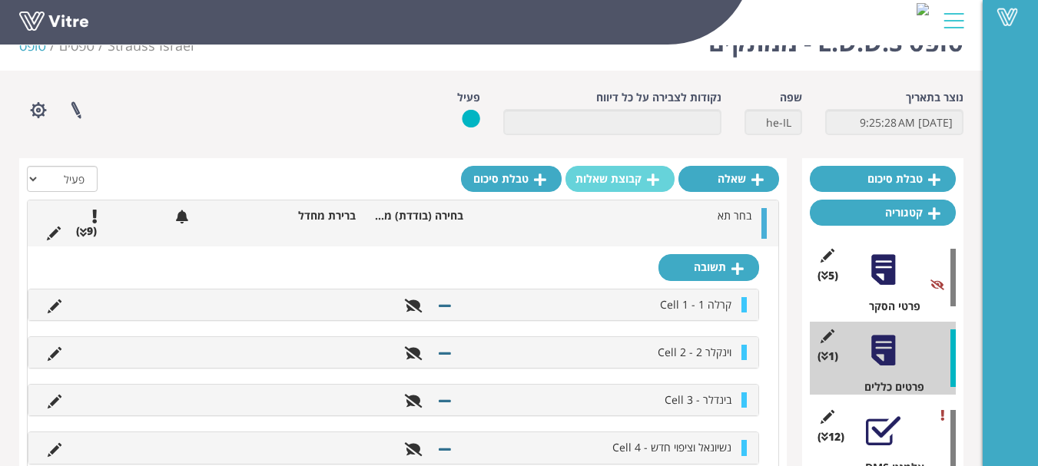
scroll to position [0, 0]
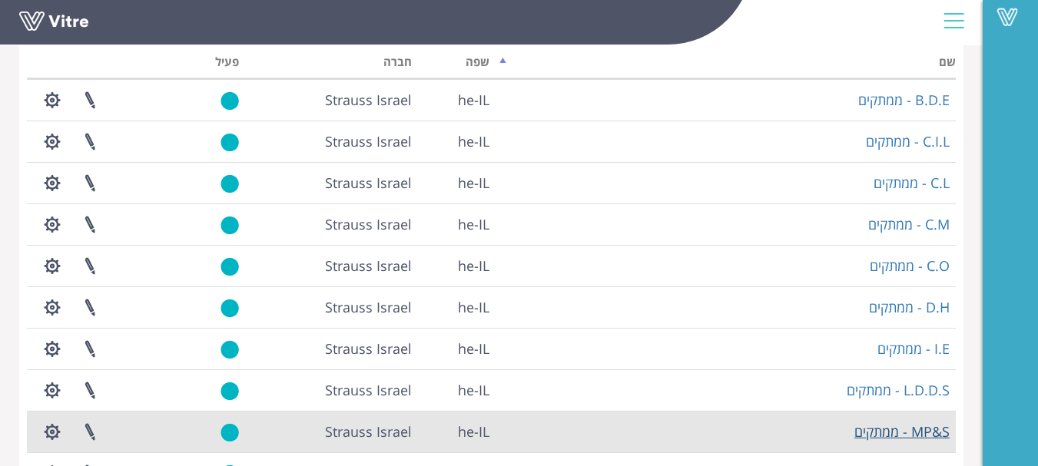
scroll to position [154, 0]
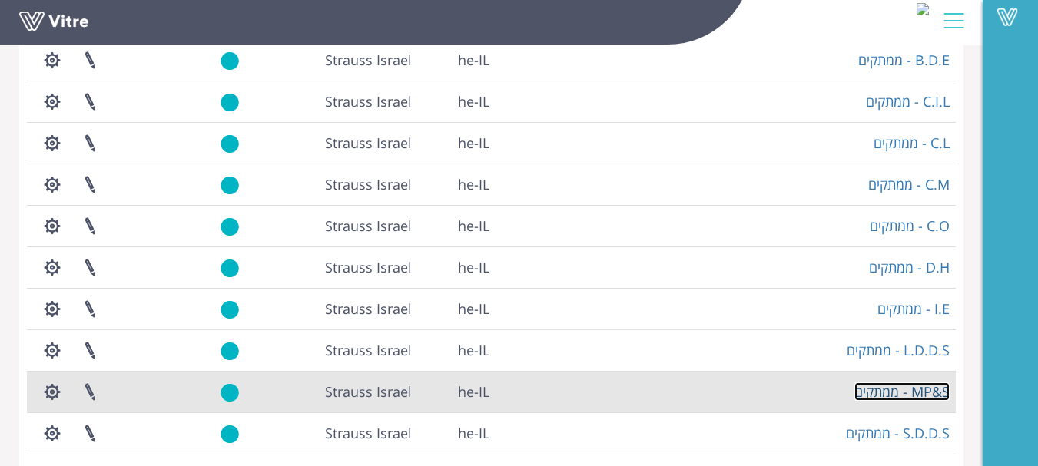
click at [941, 390] on link "MP&S - ממתקים" at bounding box center [901, 392] width 95 height 18
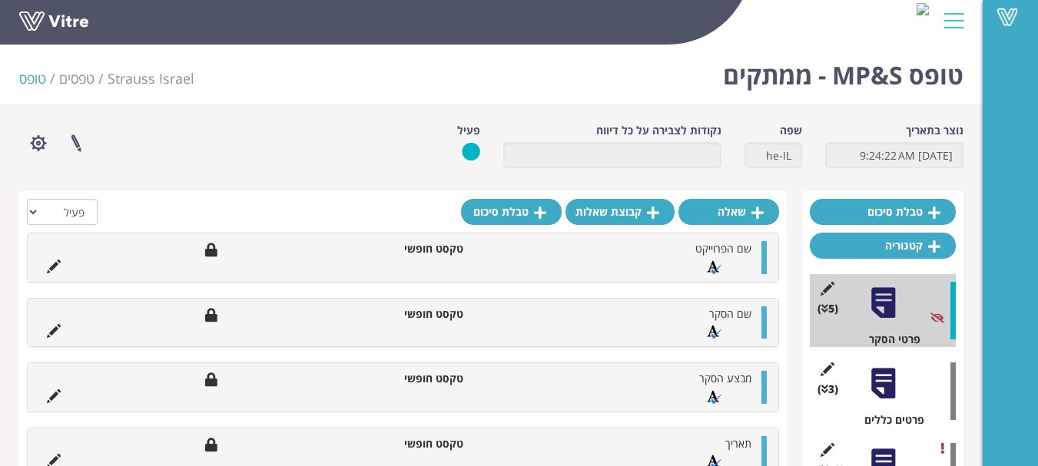
click at [892, 381] on div at bounding box center [883, 384] width 35 height 35
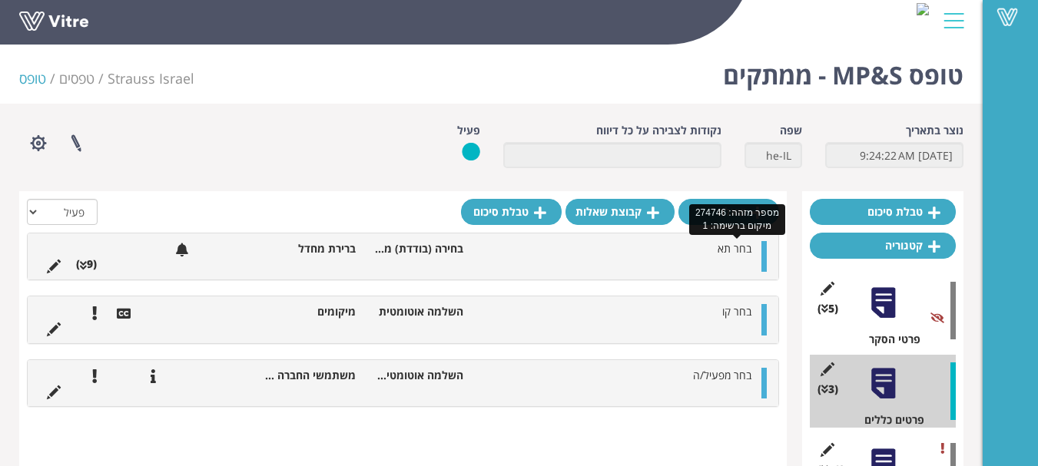
click at [735, 250] on span "בחר תא" at bounding box center [735, 248] width 34 height 15
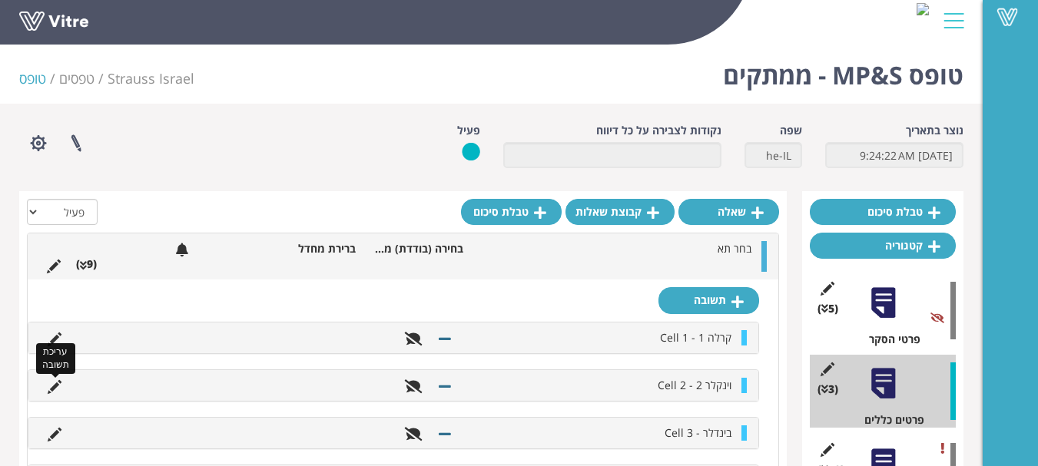
click at [51, 385] on icon at bounding box center [55, 387] width 14 height 14
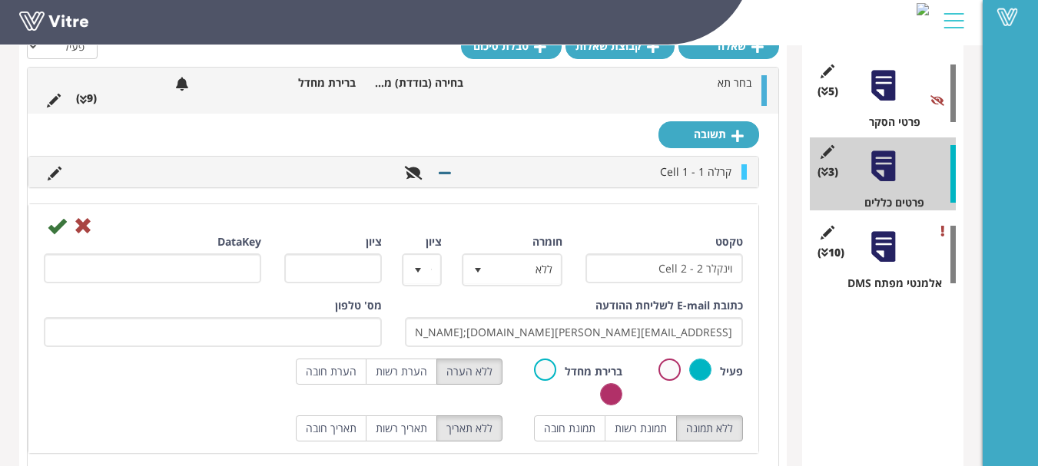
scroll to position [231, 0]
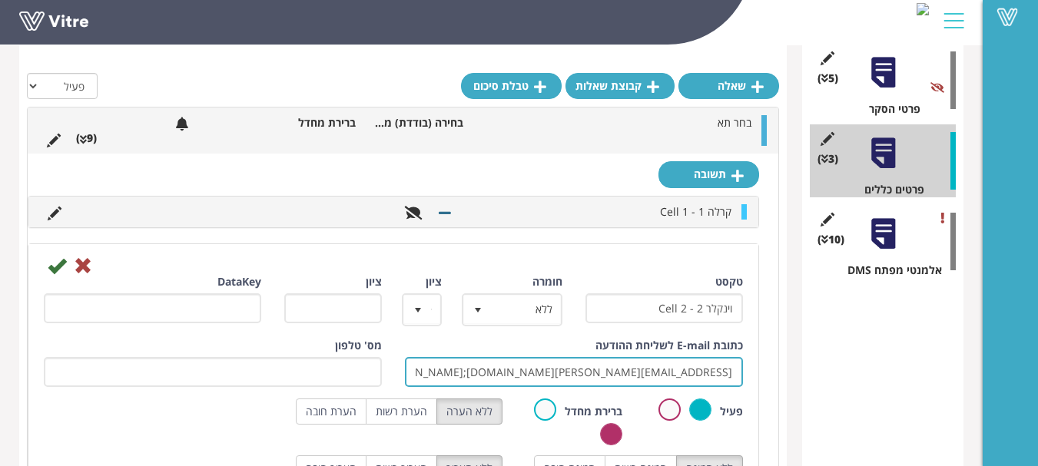
click at [572, 375] on input "[EMAIL_ADDRESS][PERSON_NAME][DOMAIN_NAME];[PERSON_NAME][DOMAIN_NAME][EMAIL_ADDR…" at bounding box center [574, 372] width 338 height 30
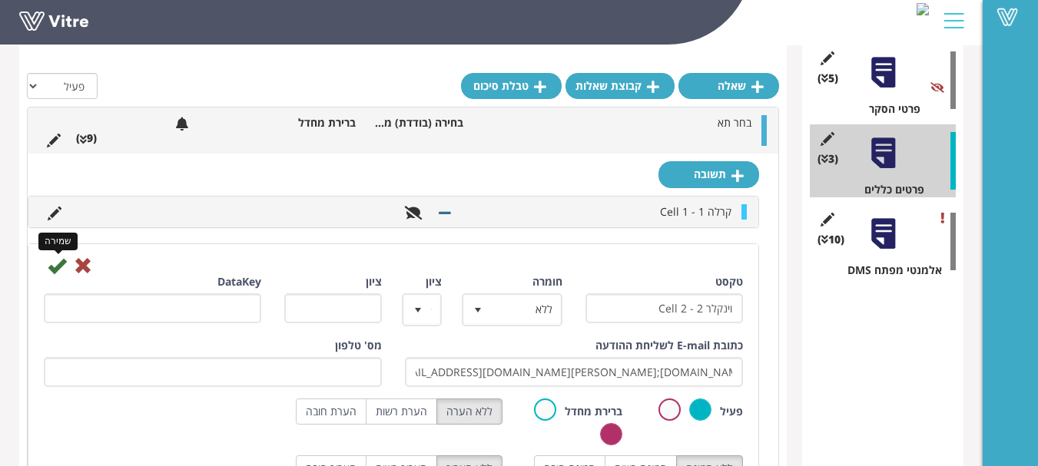
click at [60, 264] on icon at bounding box center [57, 266] width 18 height 18
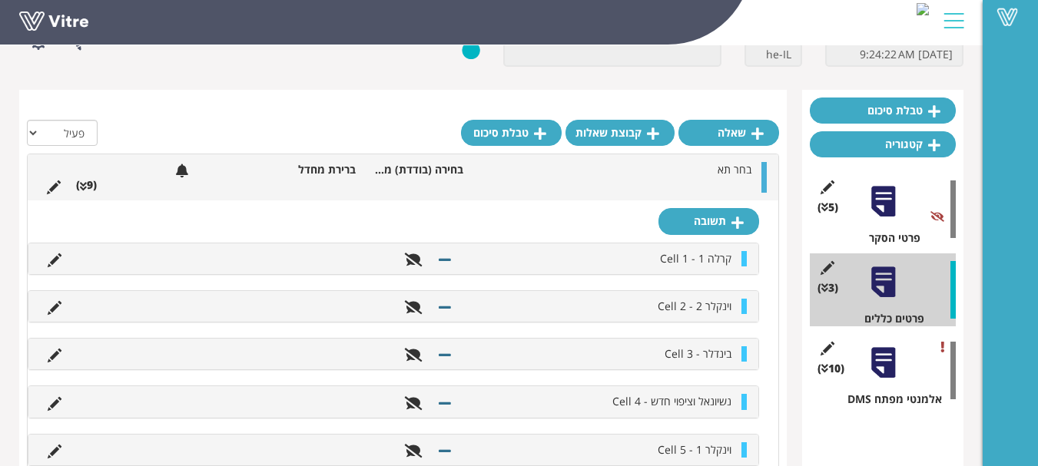
scroll to position [0, 0]
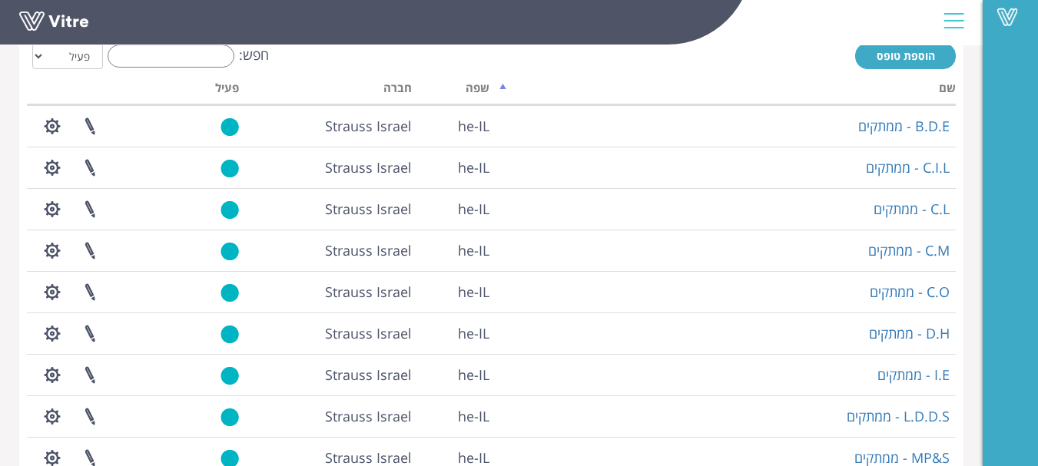
scroll to position [307, 0]
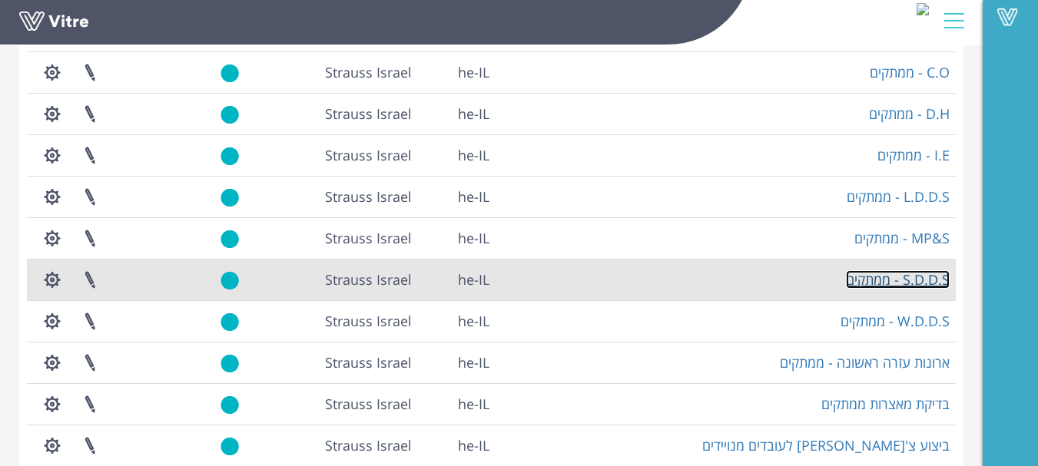
click at [932, 276] on link "S.D.D.S - ממתקים" at bounding box center [898, 279] width 104 height 18
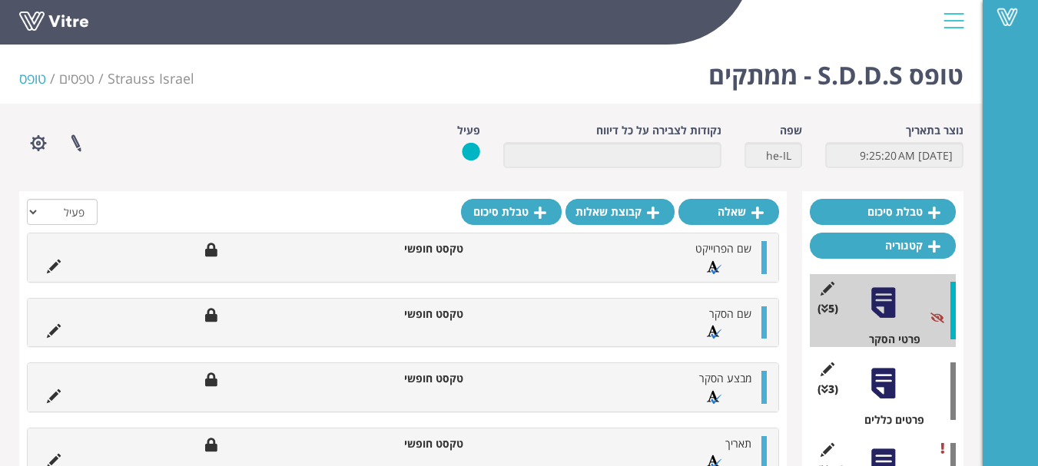
click at [897, 397] on div at bounding box center [883, 384] width 35 height 35
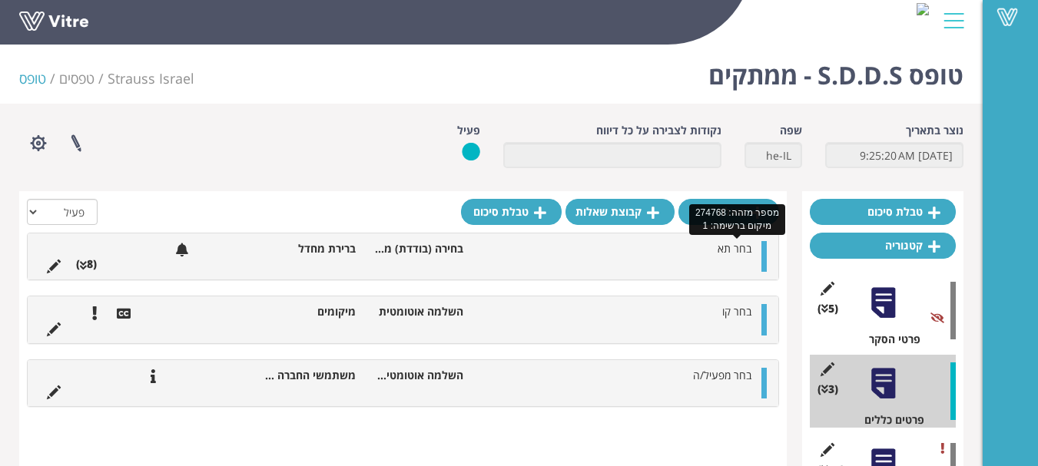
click at [739, 248] on span "בחר תא" at bounding box center [735, 248] width 34 height 15
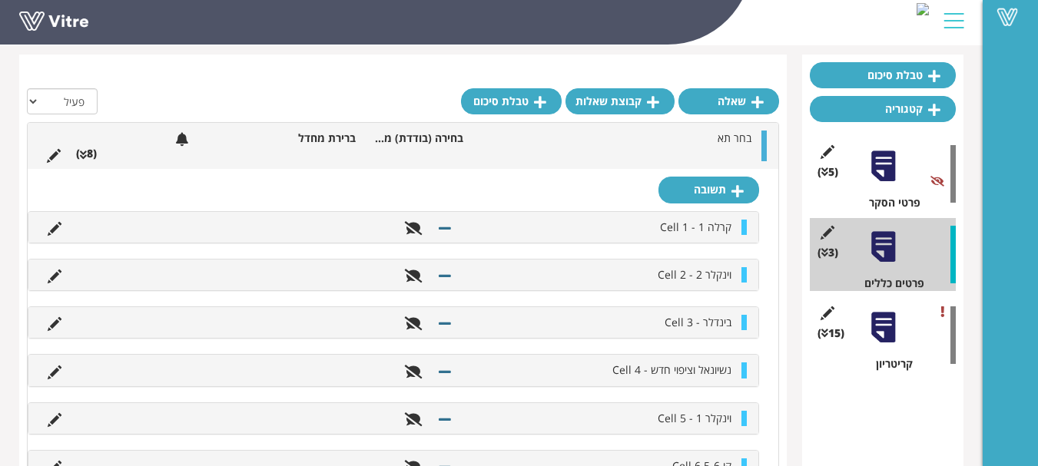
scroll to position [154, 0]
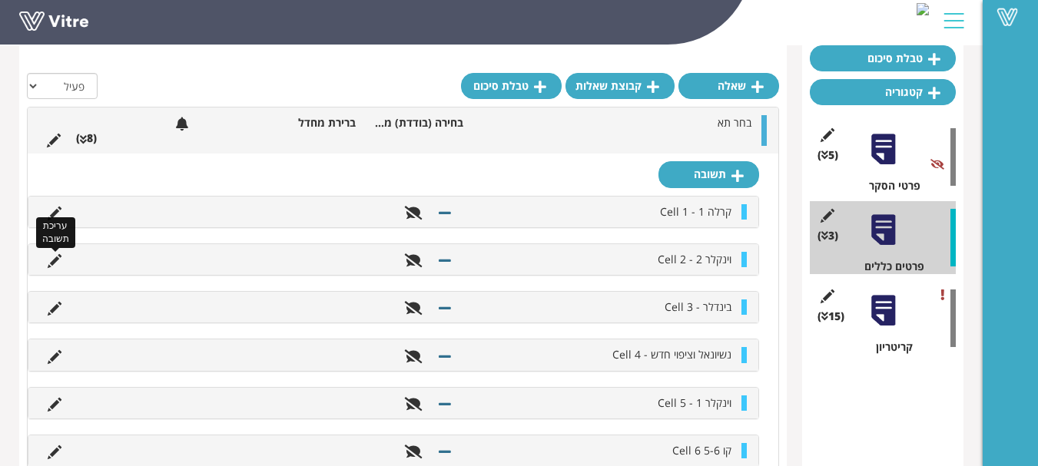
click at [58, 258] on icon at bounding box center [55, 261] width 14 height 14
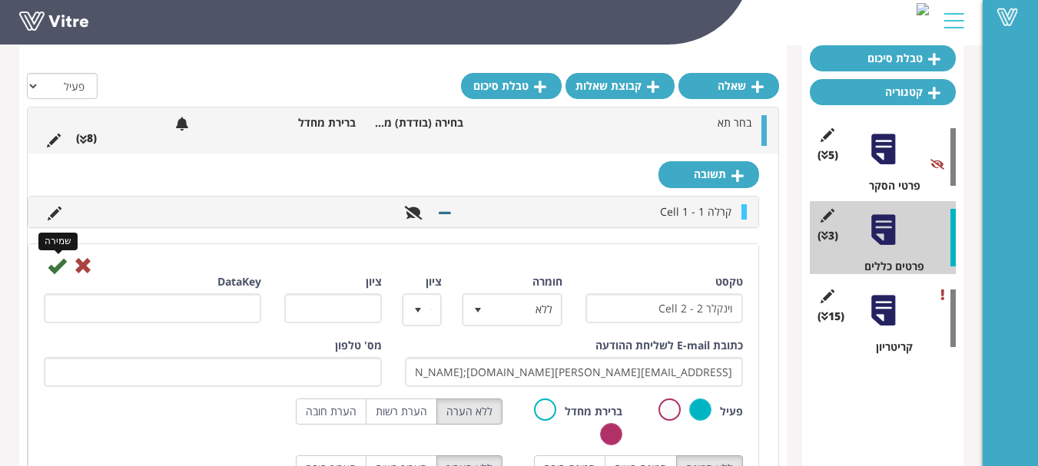
click at [55, 265] on icon at bounding box center [57, 266] width 18 height 18
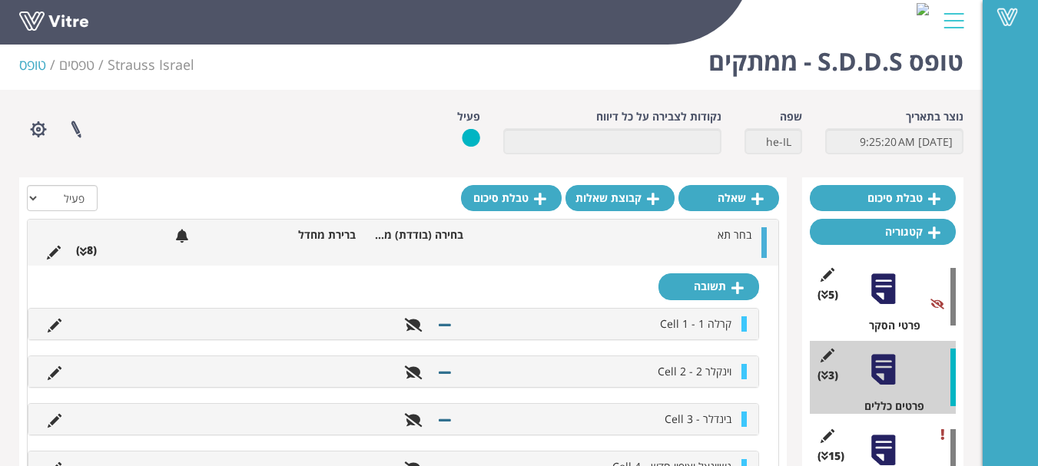
scroll to position [0, 0]
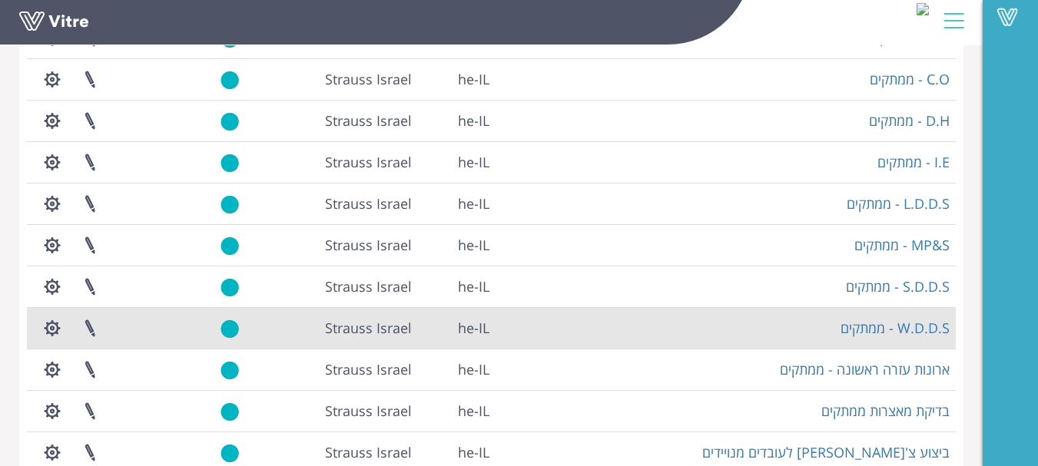
scroll to position [307, 0]
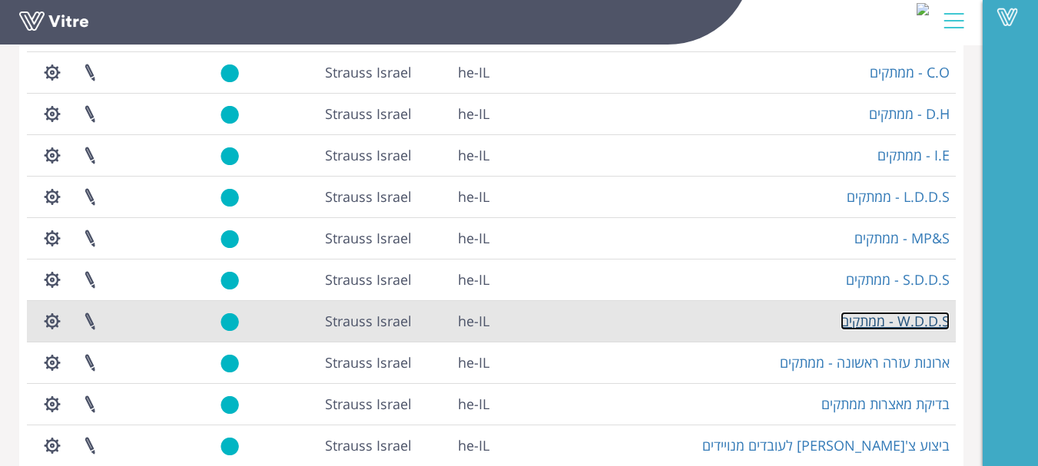
click at [927, 320] on link "W.D.D.S - ממתקים" at bounding box center [895, 321] width 109 height 18
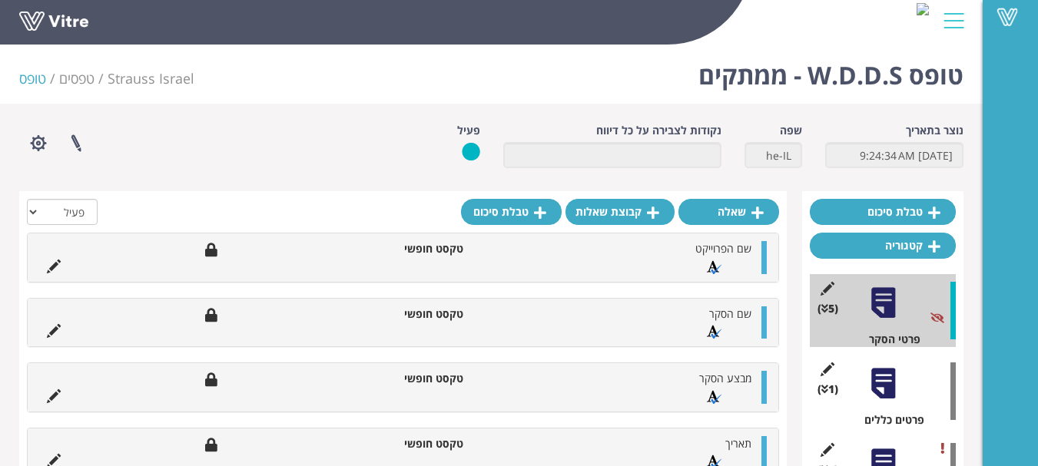
click at [892, 391] on div at bounding box center [883, 384] width 35 height 35
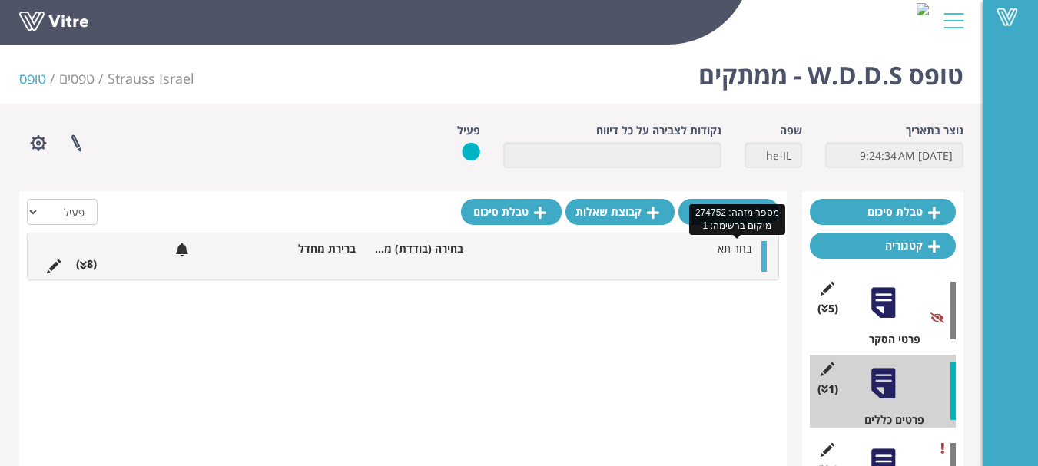
click at [733, 253] on span "בחר תא" at bounding box center [735, 248] width 34 height 15
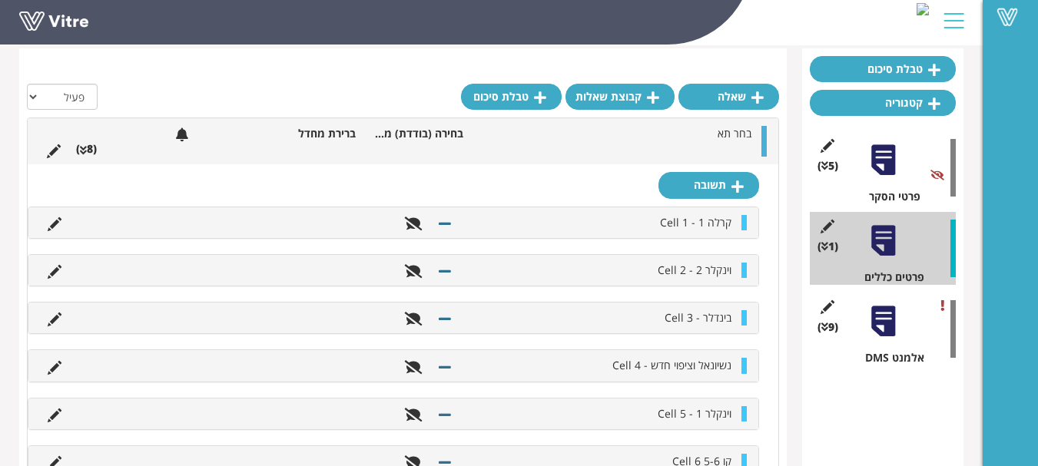
scroll to position [154, 0]
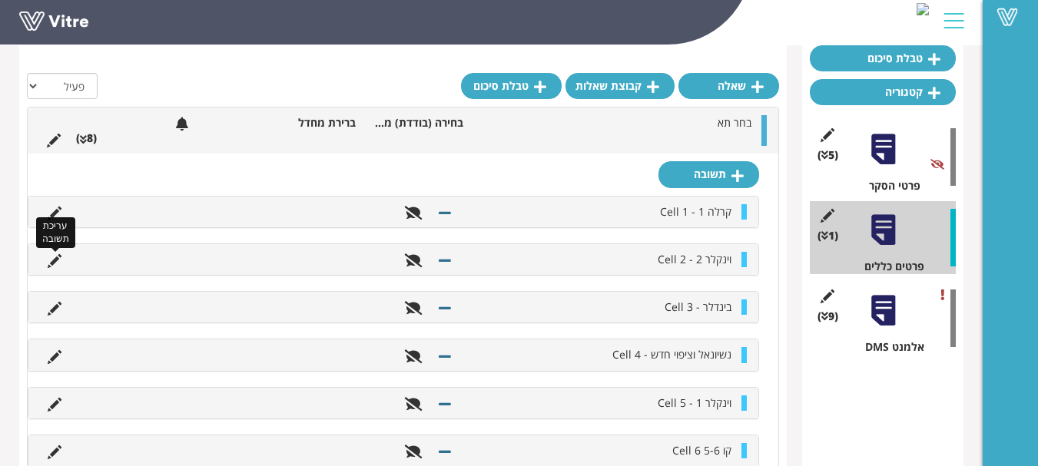
click at [51, 260] on icon at bounding box center [55, 261] width 14 height 14
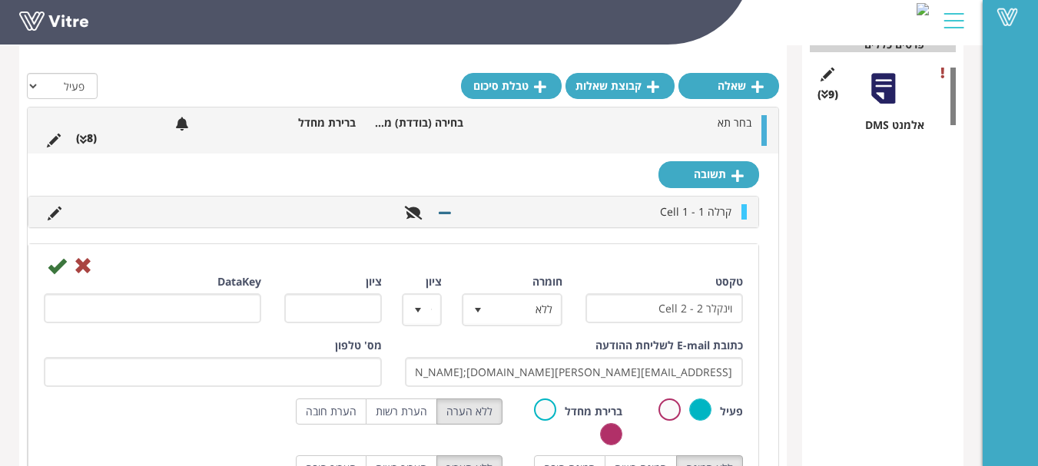
scroll to position [461, 0]
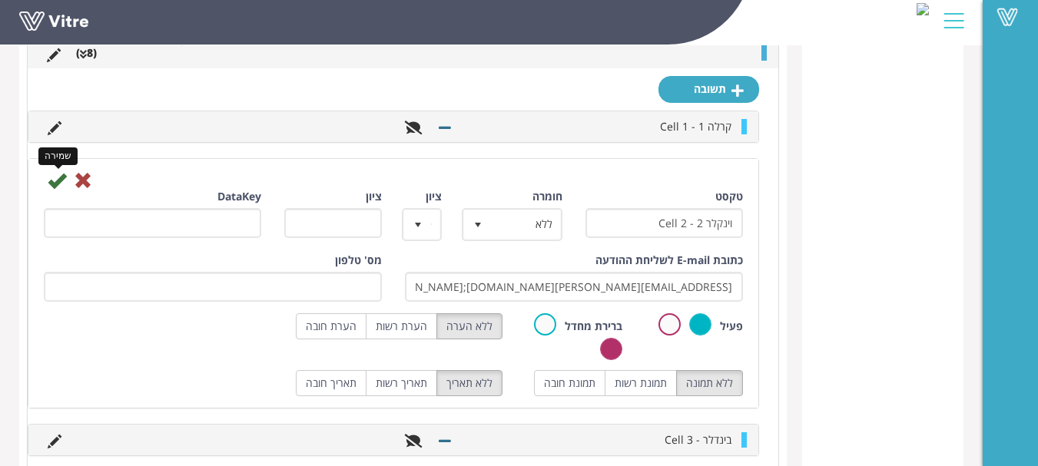
click at [54, 176] on icon at bounding box center [57, 180] width 18 height 18
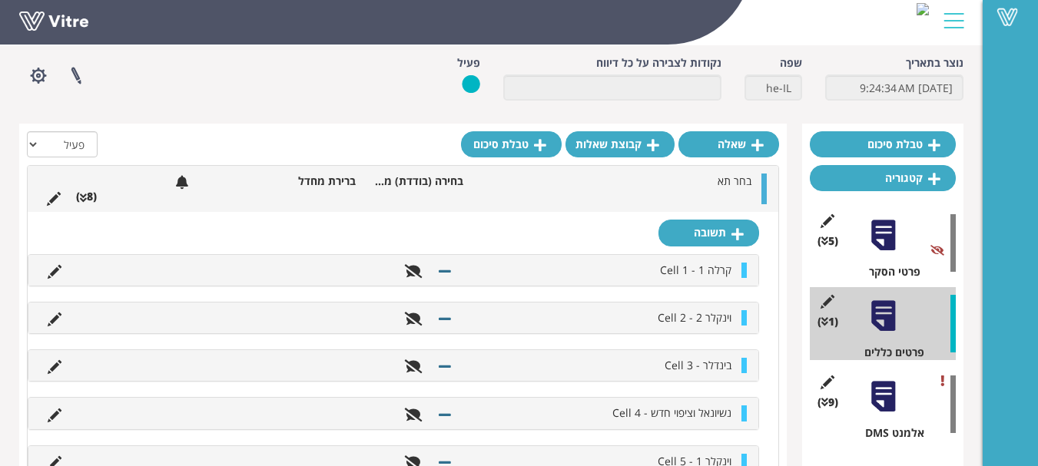
scroll to position [0, 0]
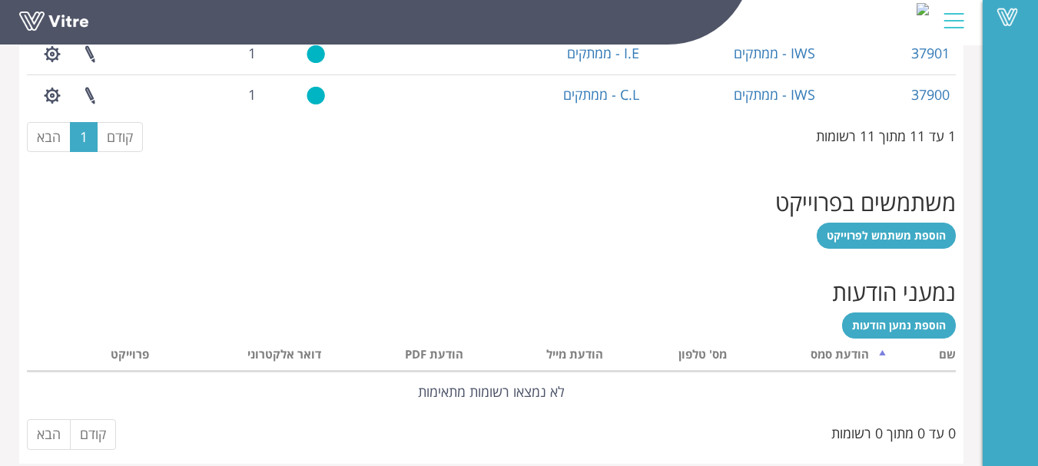
scroll to position [1133, 0]
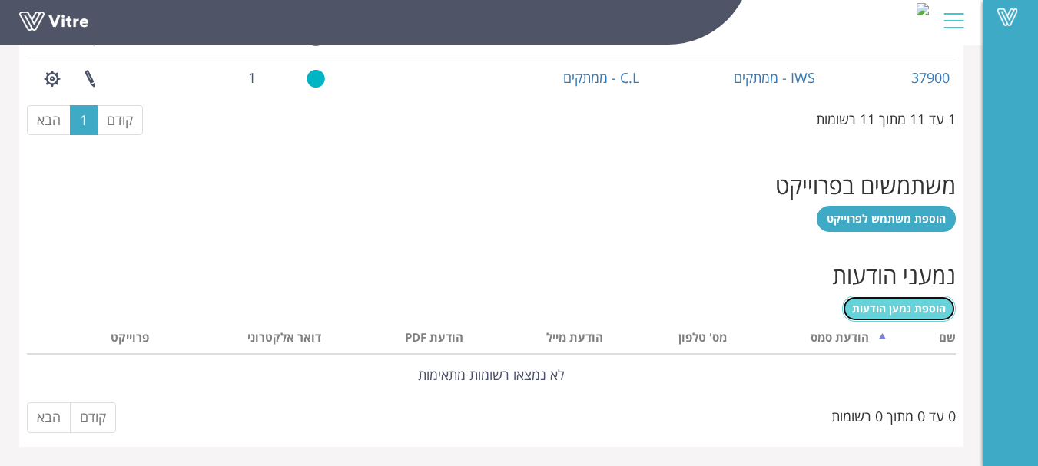
click at [904, 306] on span "הוספת נמען הודעות" at bounding box center [899, 308] width 94 height 15
